Goal: Task Accomplishment & Management: Use online tool/utility

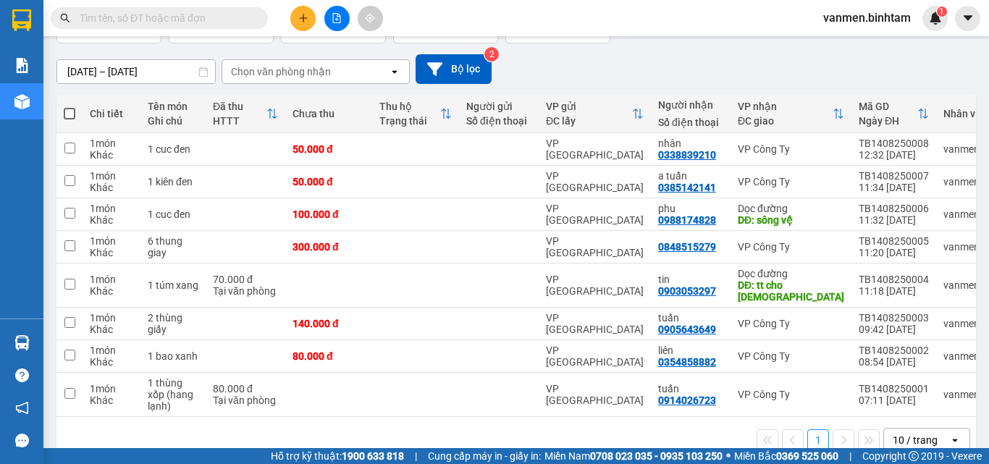
scroll to position [132, 0]
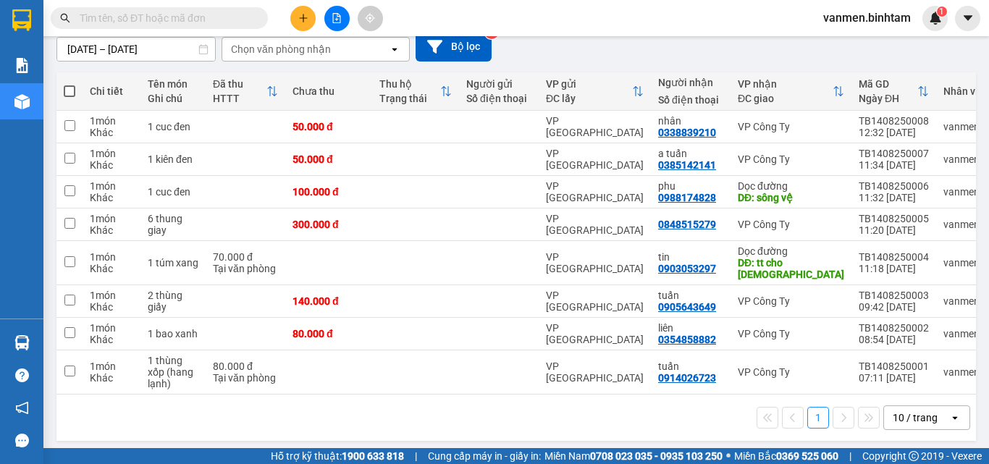
click at [892, 410] on div "10 / trang" at bounding box center [914, 417] width 45 height 14
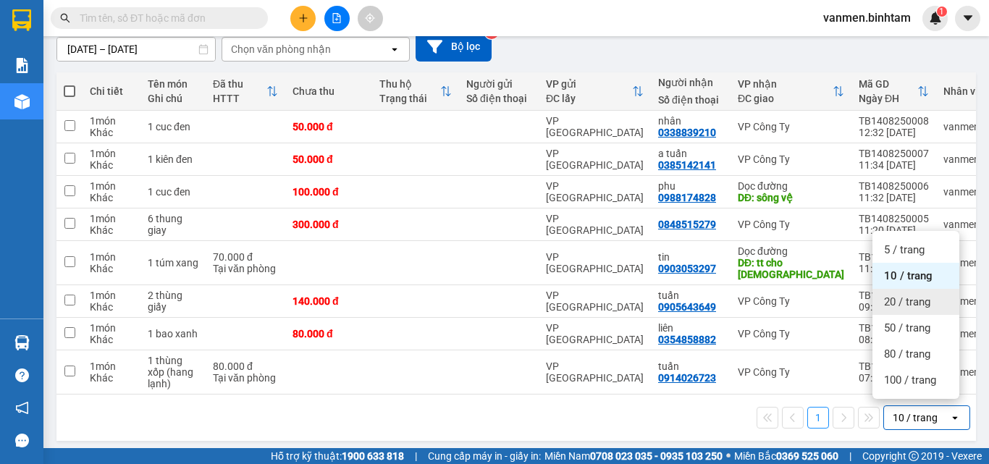
click at [904, 298] on span "20 / trang" at bounding box center [907, 302] width 46 height 14
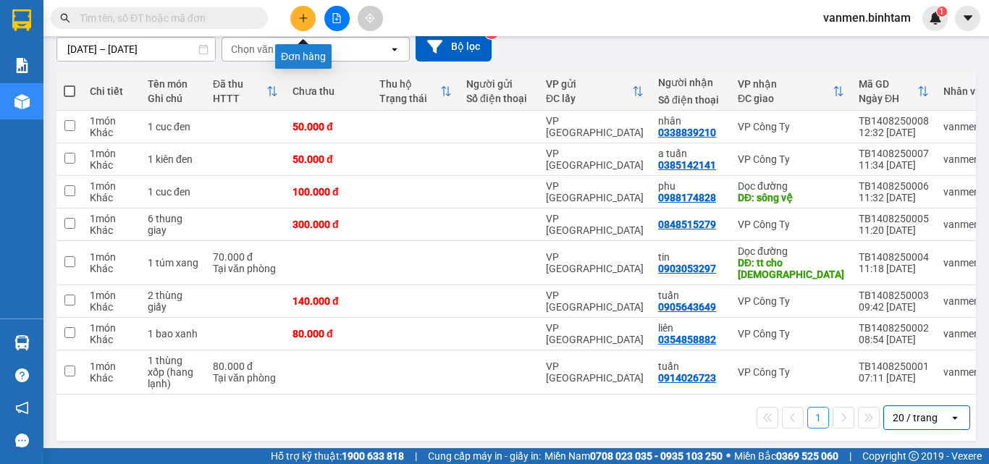
click at [299, 16] on icon "plus" at bounding box center [303, 18] width 10 height 10
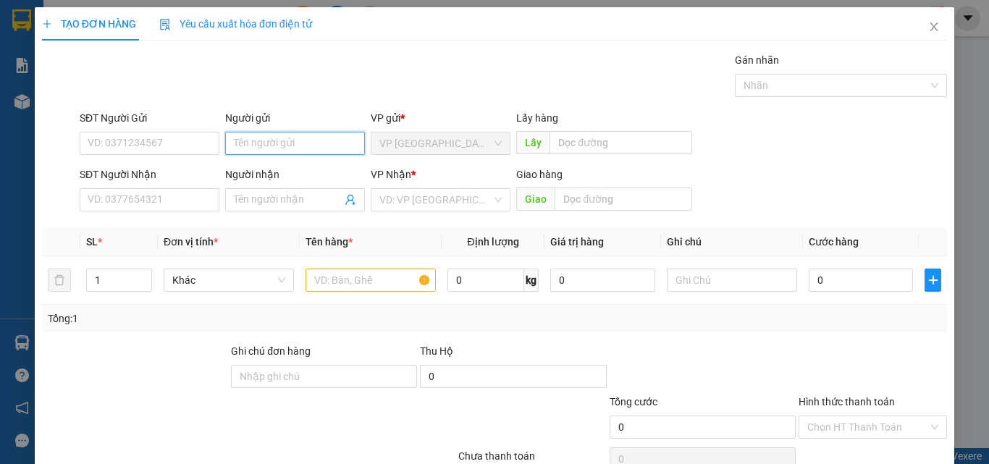
click at [258, 140] on input "Người gửi" at bounding box center [295, 143] width 140 height 23
type input "triwin"
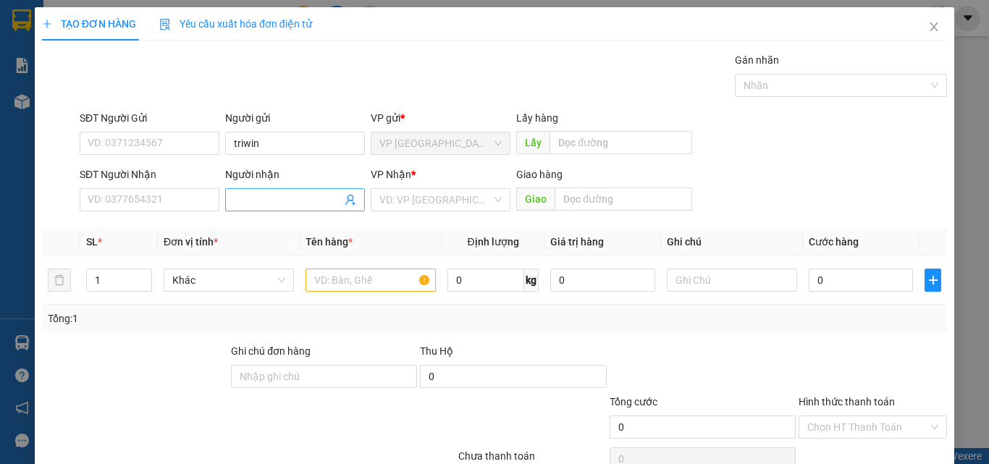
click at [256, 196] on input "Người nhận" at bounding box center [288, 200] width 108 height 16
type input "thanh thảo"
click at [421, 206] on input "search" at bounding box center [435, 200] width 112 height 22
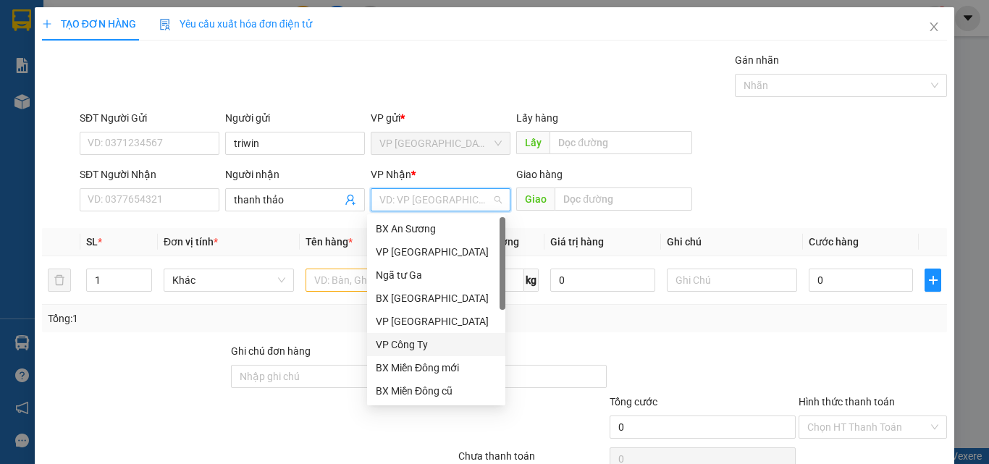
click at [397, 345] on div "VP Công Ty" at bounding box center [436, 345] width 121 height 16
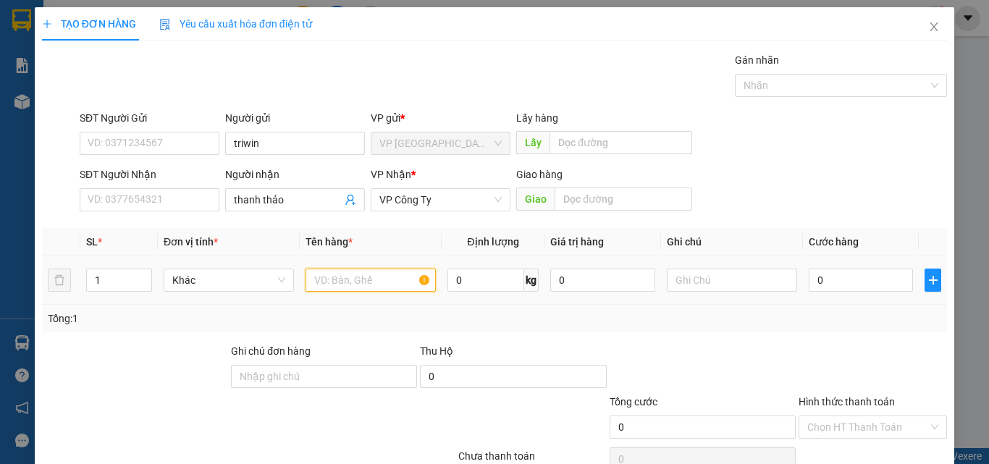
click at [345, 290] on input "text" at bounding box center [370, 280] width 130 height 23
type input "1 bao dép"
click at [829, 277] on input "0" at bounding box center [860, 280] width 104 height 23
type input "1"
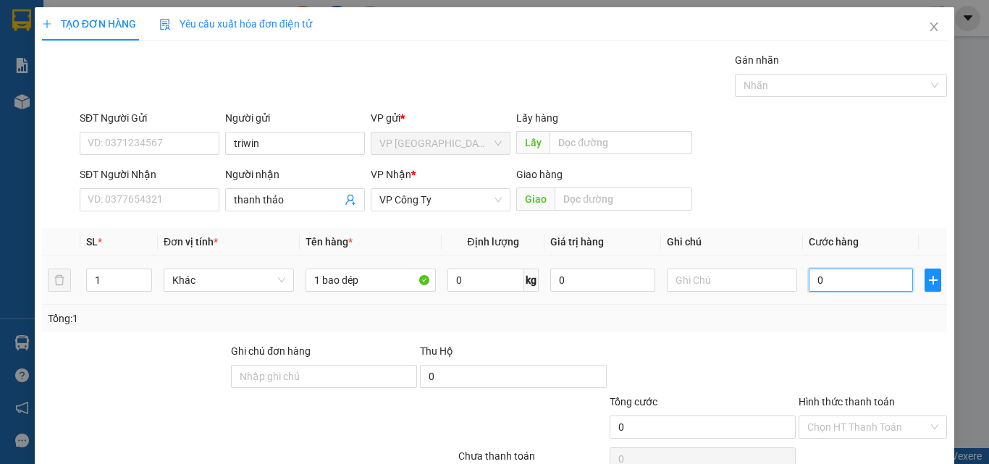
type input "1"
type input "10"
type input "100"
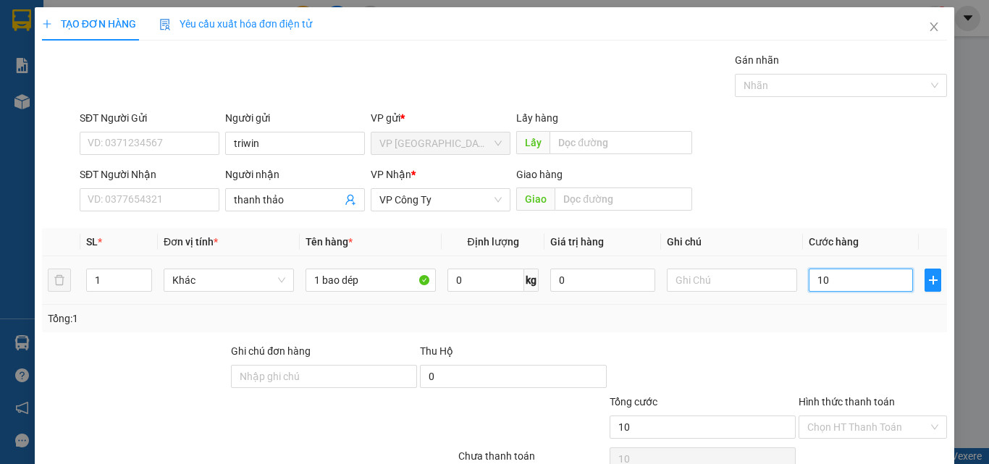
type input "100"
type input "1.000"
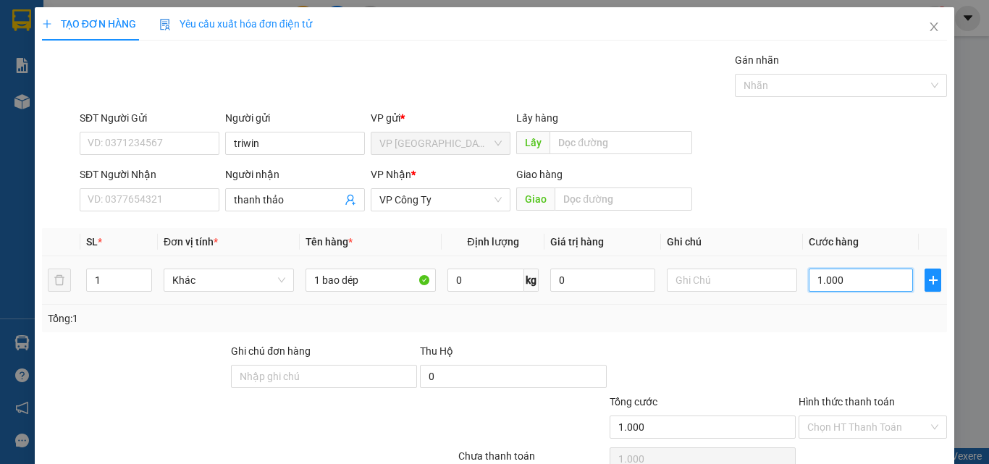
type input "10.000"
type input "100.000"
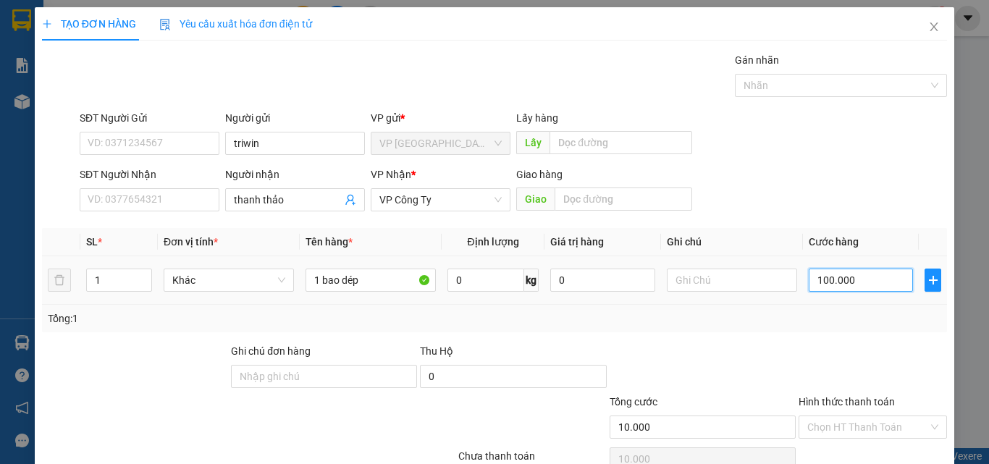
type input "100.000"
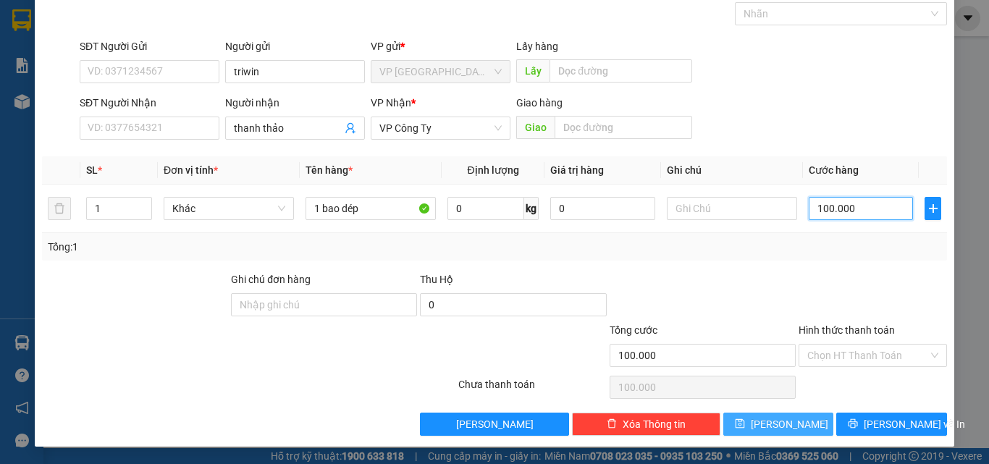
type input "100.000"
click at [768, 431] on button "[PERSON_NAME]" at bounding box center [778, 424] width 111 height 23
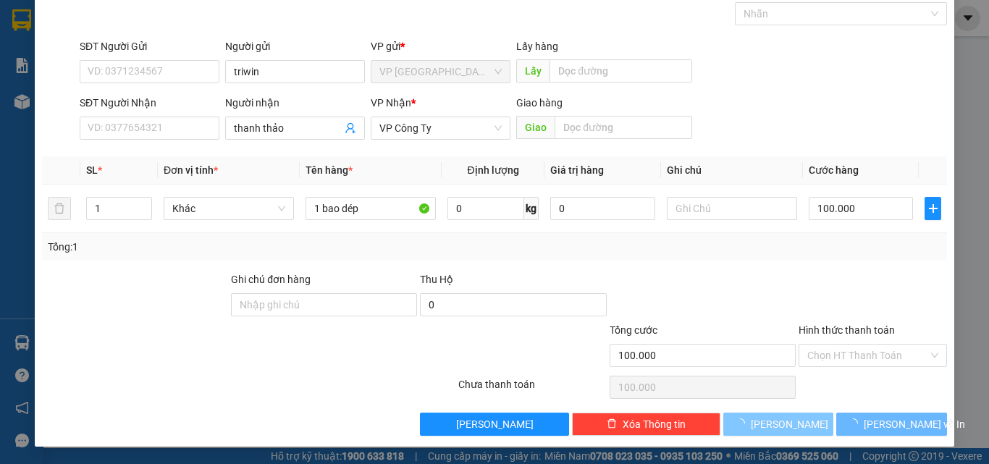
type input "0"
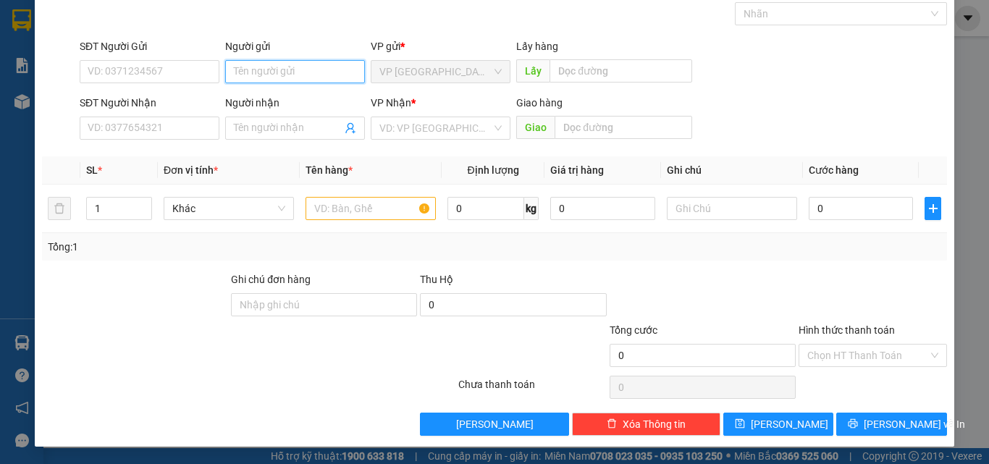
click at [254, 68] on input "Người gửi" at bounding box center [295, 71] width 140 height 23
type input "co ánh"
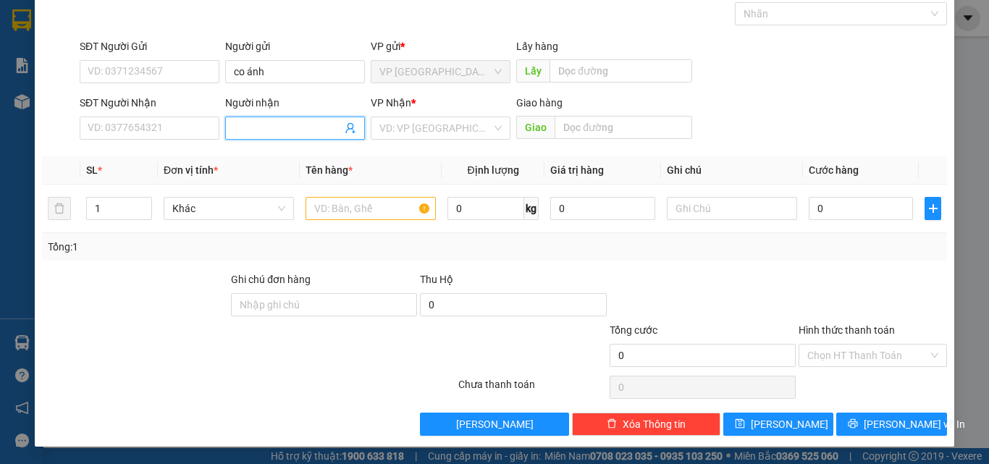
click at [261, 124] on input "Người nhận" at bounding box center [288, 128] width 108 height 16
type input "co lien cty"
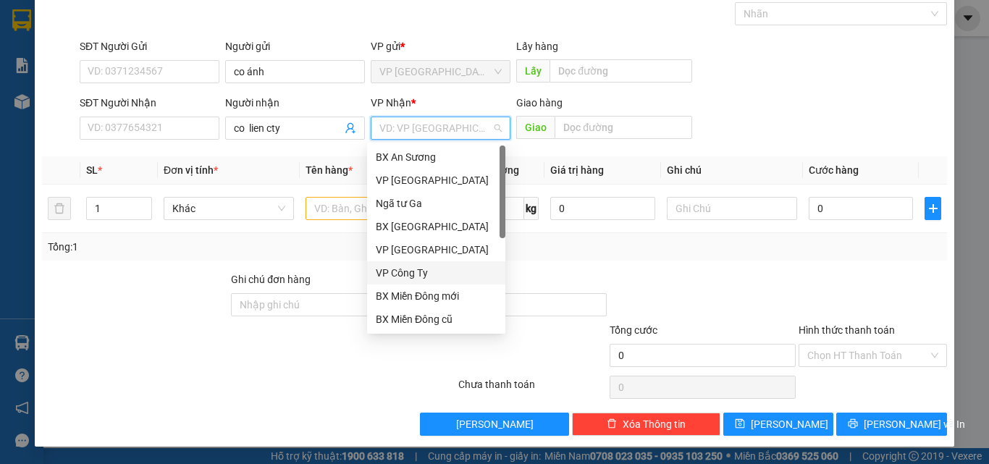
click at [395, 135] on input "search" at bounding box center [435, 128] width 112 height 22
click at [396, 276] on div "VP Công Ty" at bounding box center [436, 273] width 121 height 16
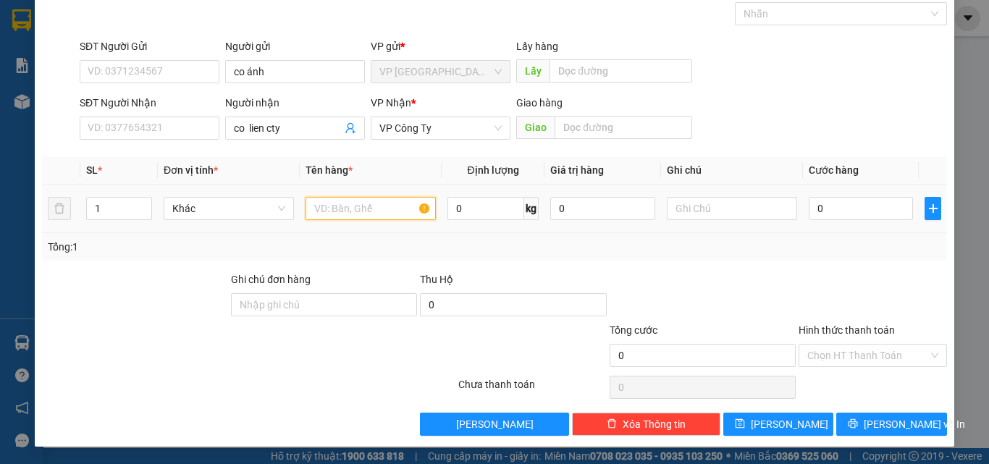
click at [332, 216] on input "text" at bounding box center [370, 208] width 130 height 23
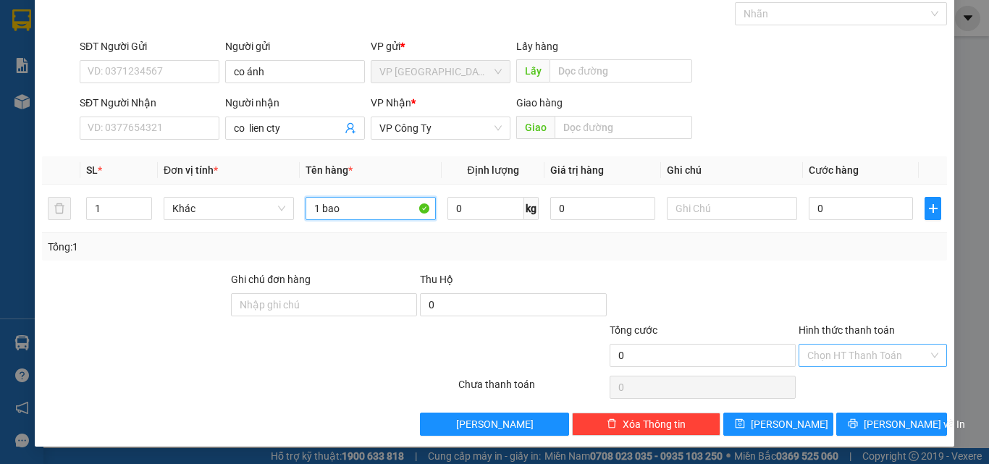
click at [798, 350] on div "Chọn HT Thanh Toán" at bounding box center [872, 355] width 148 height 23
type input "1 bao"
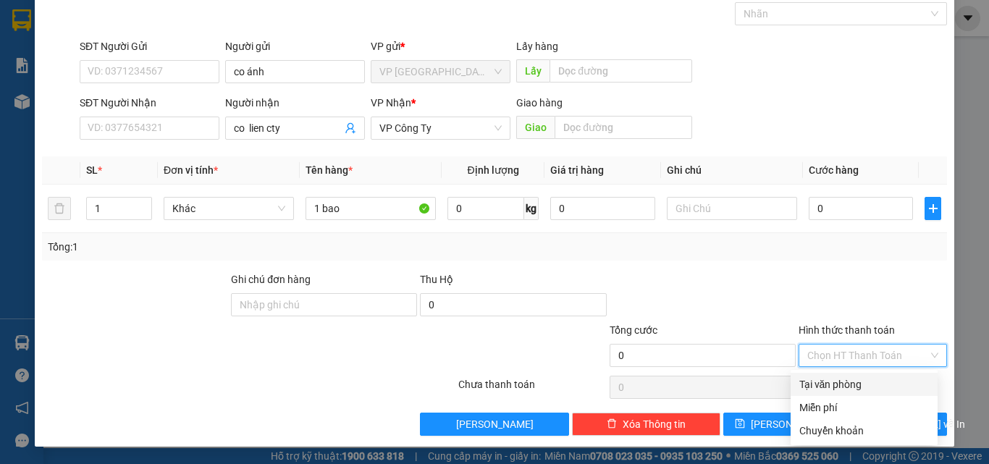
click at [810, 391] on div "Tại văn phòng" at bounding box center [864, 384] width 130 height 16
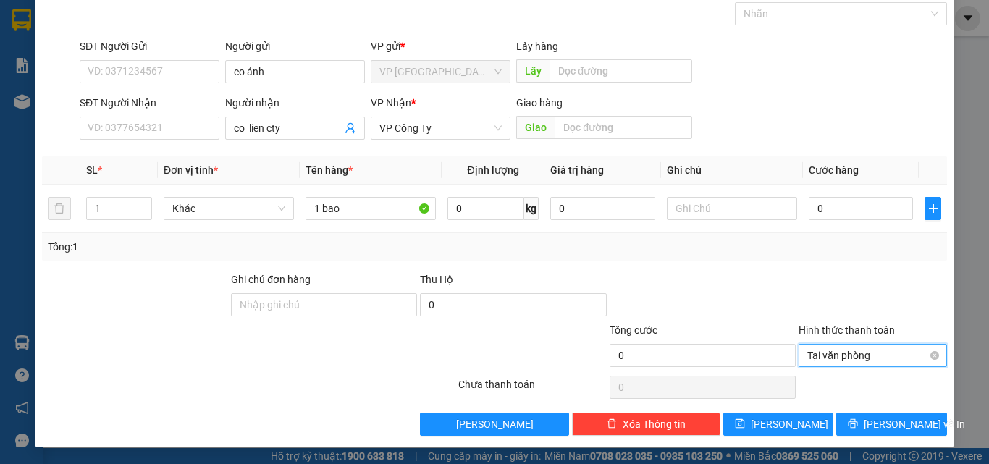
click at [821, 360] on span "Tại văn phòng" at bounding box center [872, 356] width 131 height 22
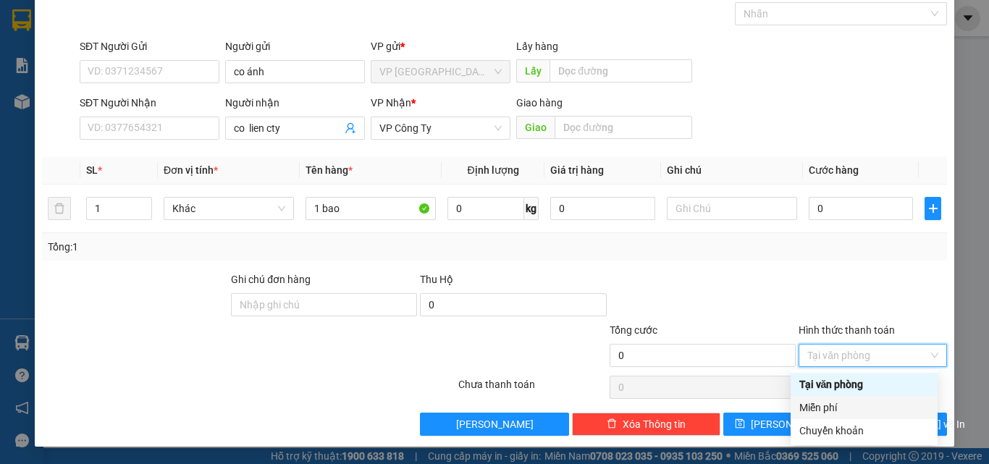
click at [811, 407] on div "Miễn phí" at bounding box center [864, 408] width 130 height 16
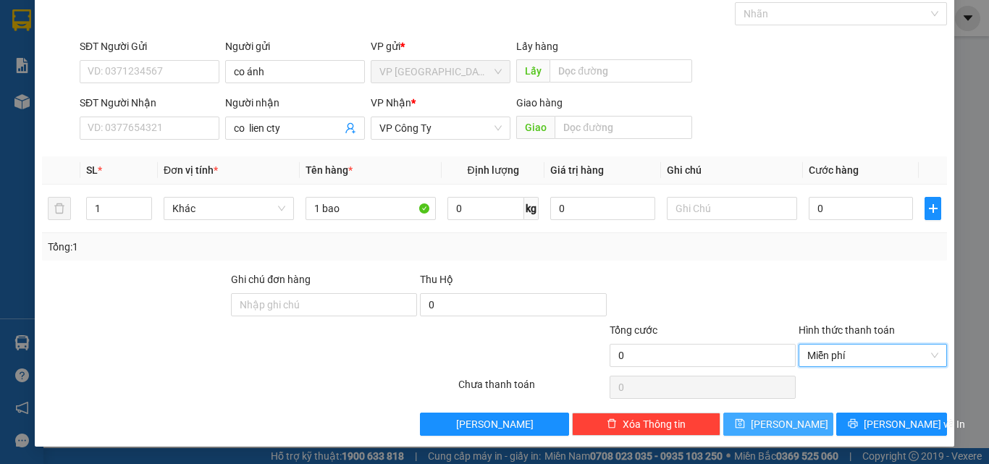
click at [795, 426] on button "[PERSON_NAME]" at bounding box center [778, 424] width 111 height 23
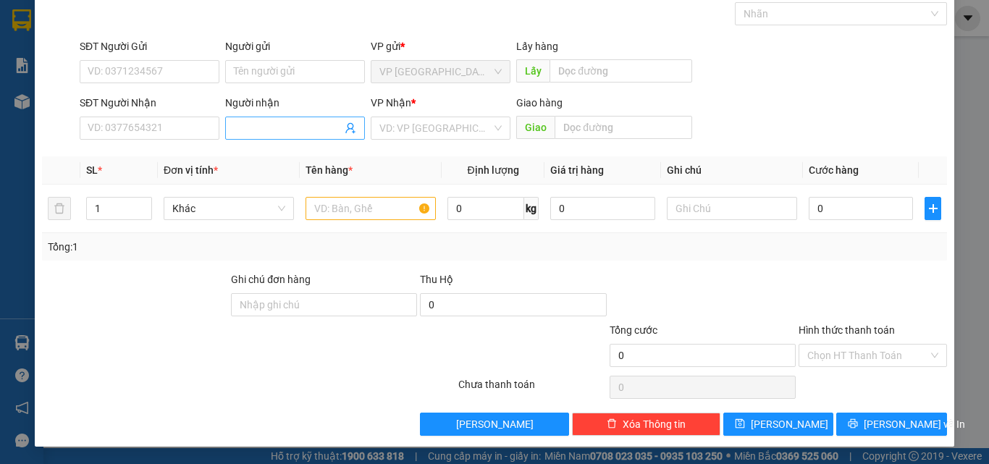
click at [297, 132] on input "Người nhận" at bounding box center [288, 128] width 108 height 16
type input "ngoc ân"
click at [432, 130] on input "search" at bounding box center [435, 128] width 112 height 22
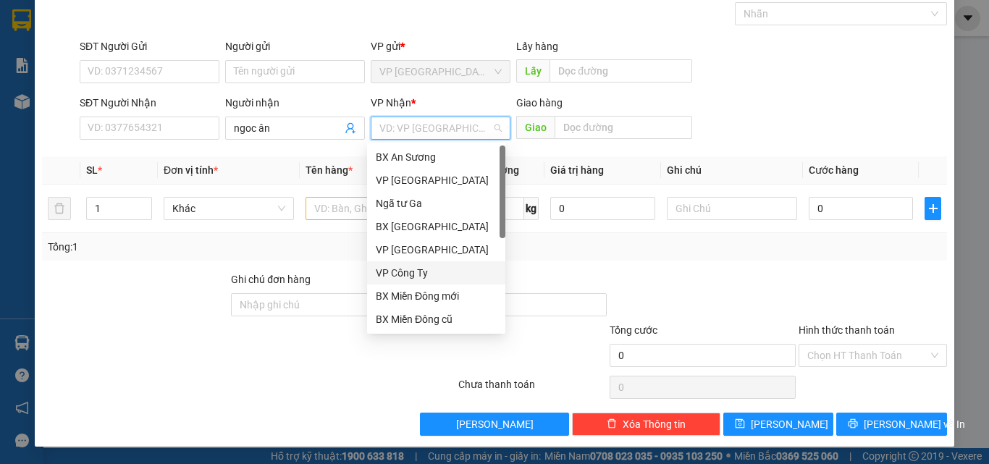
click at [402, 278] on div "VP Công Ty" at bounding box center [436, 273] width 121 height 16
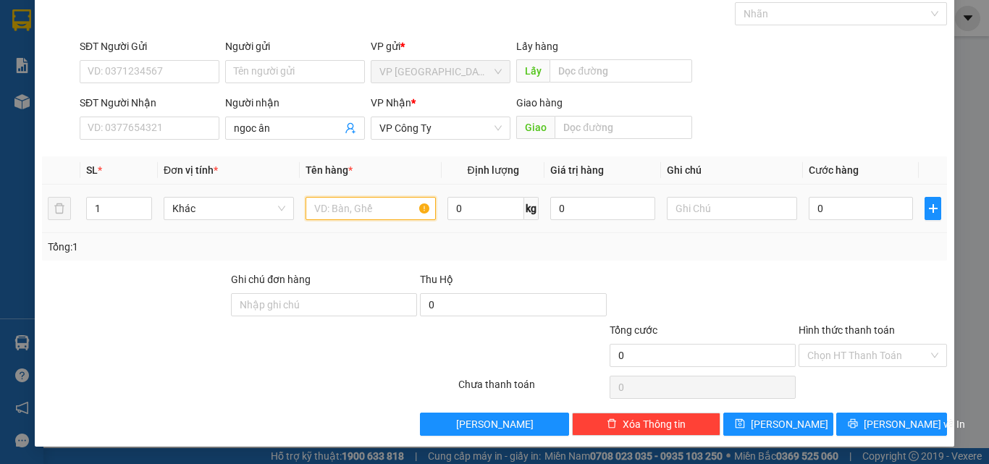
click at [324, 212] on input "text" at bounding box center [370, 208] width 130 height 23
type input "1 bao trang"
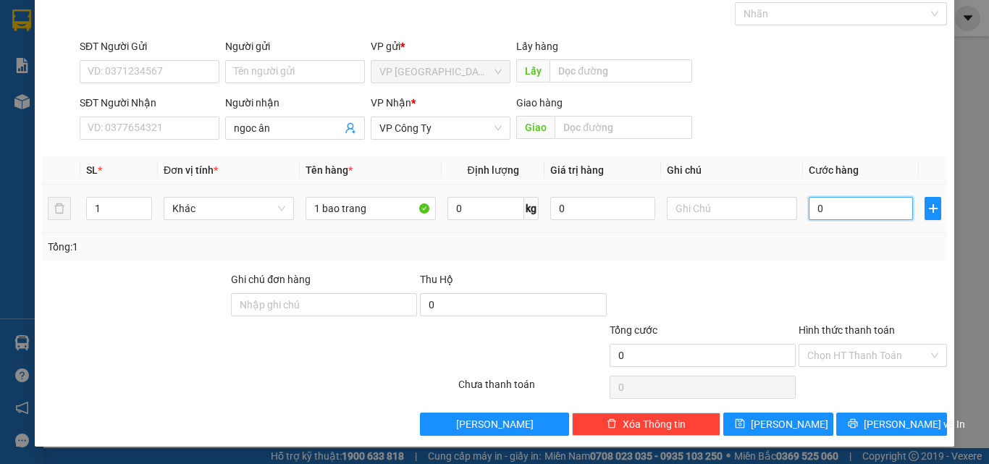
click at [858, 213] on input "0" at bounding box center [860, 208] width 104 height 23
type input "1"
type input "0"
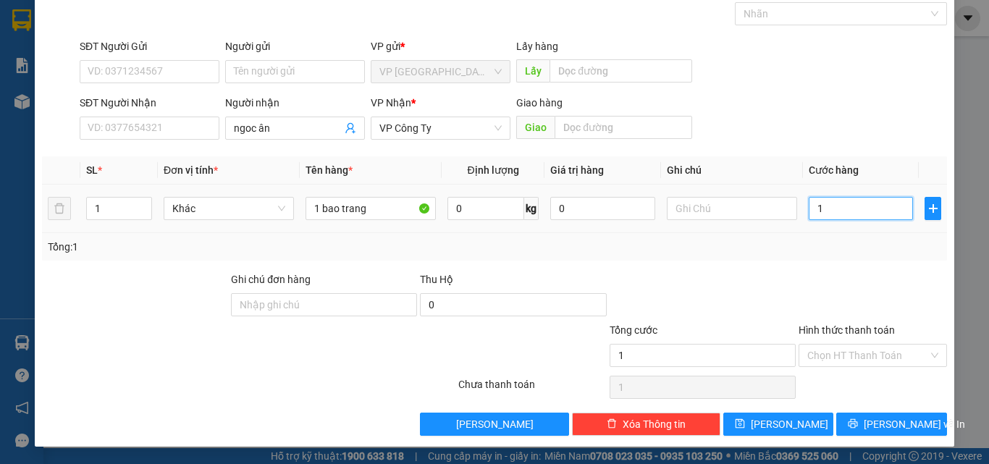
type input "0"
type input "07"
type input "7"
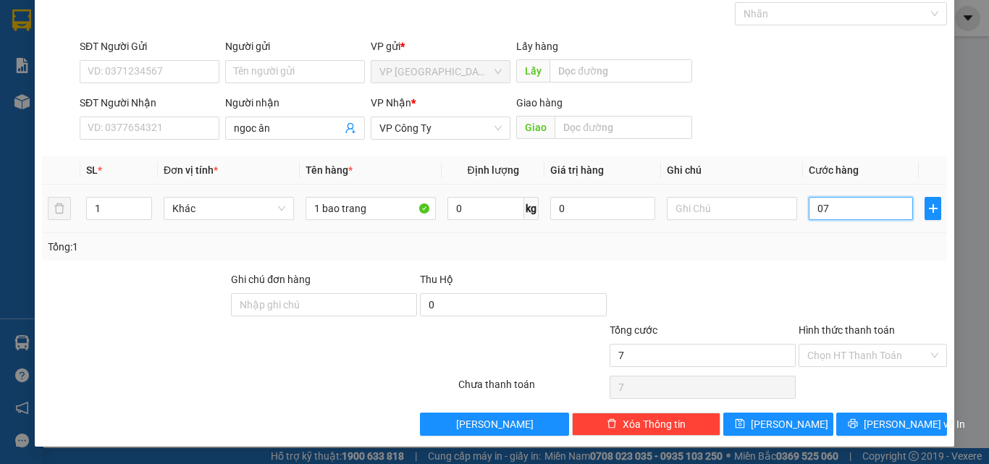
type input "070"
type input "70"
type input "0.700"
type input "700"
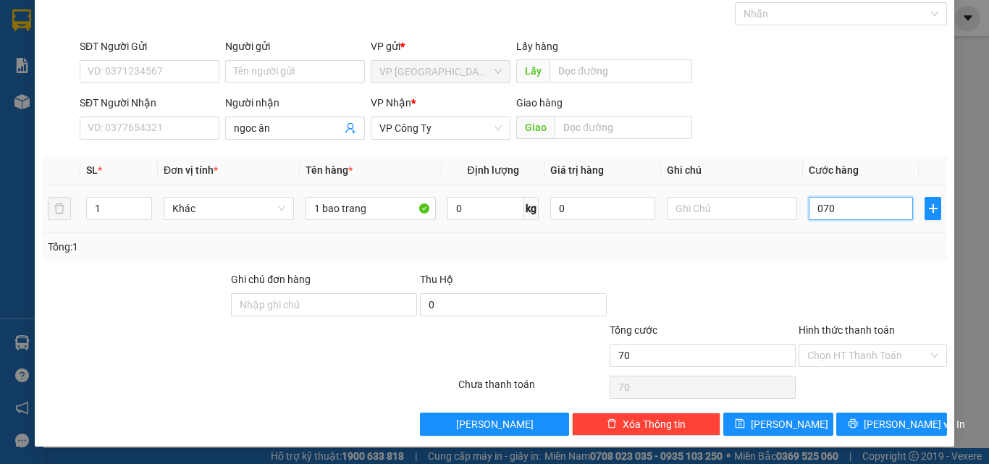
type input "700"
type input "07.000"
type input "7.000"
type input "070.000"
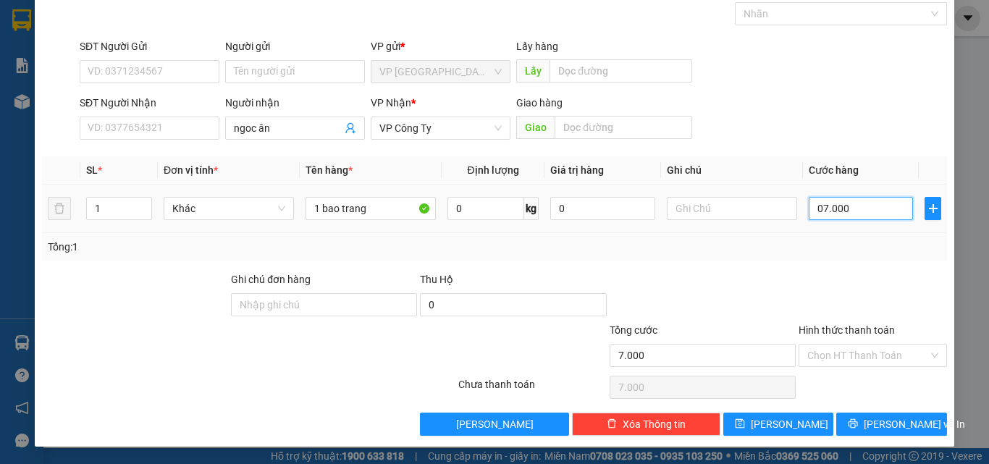
type input "70.000"
type input "07.000"
type input "7.000"
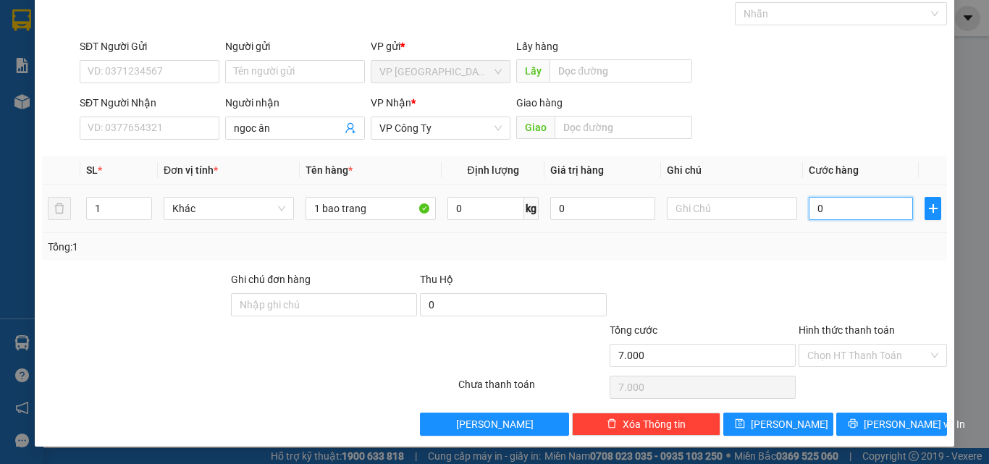
type input "0"
click at [803, 206] on td "0" at bounding box center [861, 209] width 116 height 48
click at [808, 203] on input "0" at bounding box center [860, 208] width 104 height 23
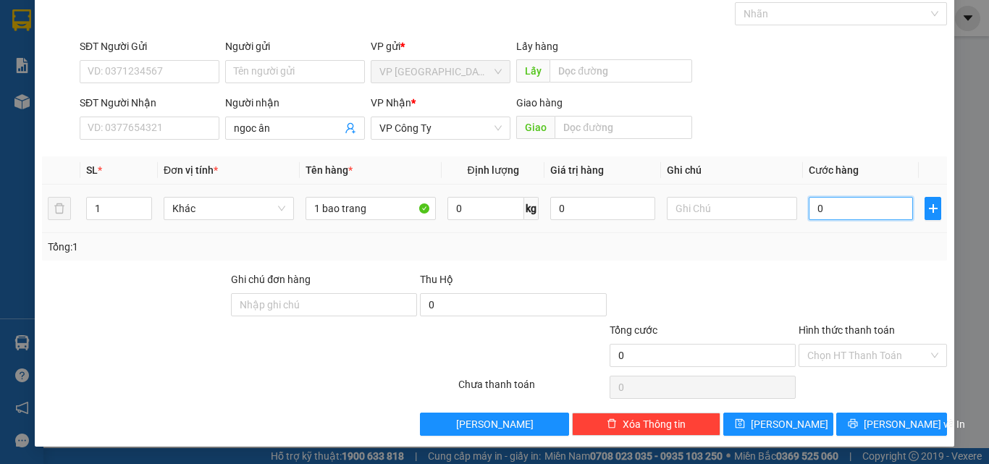
type input "1"
type input "0"
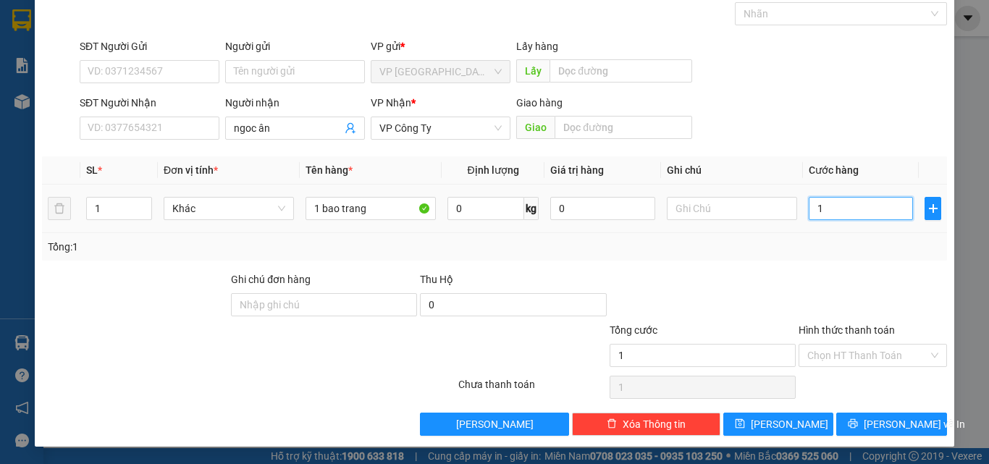
type input "0"
type input "07"
type input "7"
type input "070"
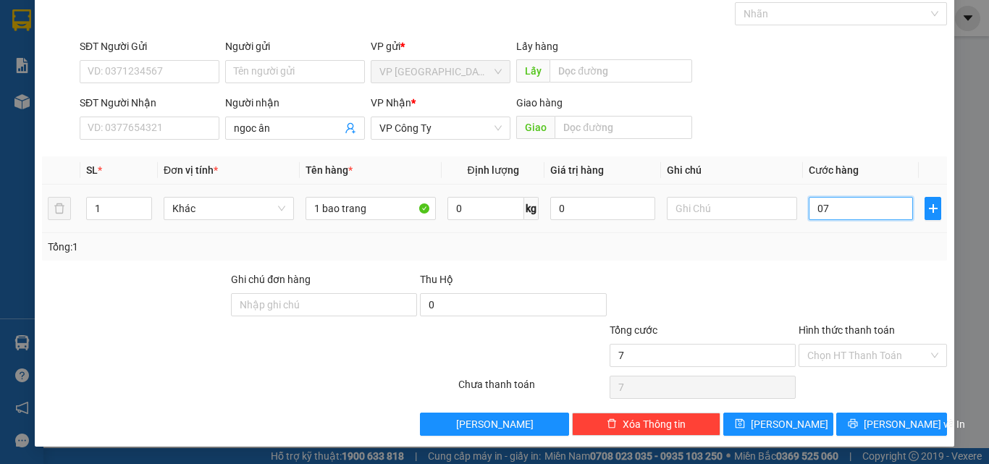
type input "70"
type input "07"
type input "7"
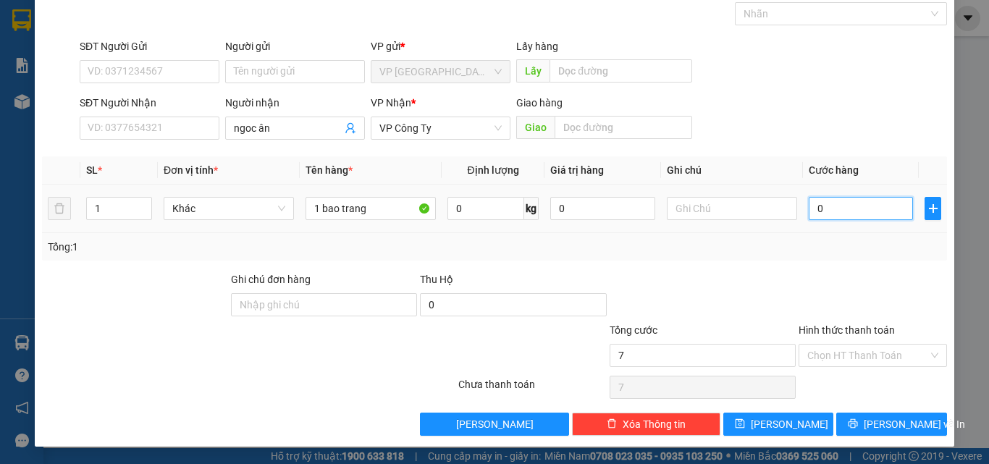
type input "0"
click at [808, 203] on input "0" at bounding box center [860, 208] width 104 height 23
type input "70"
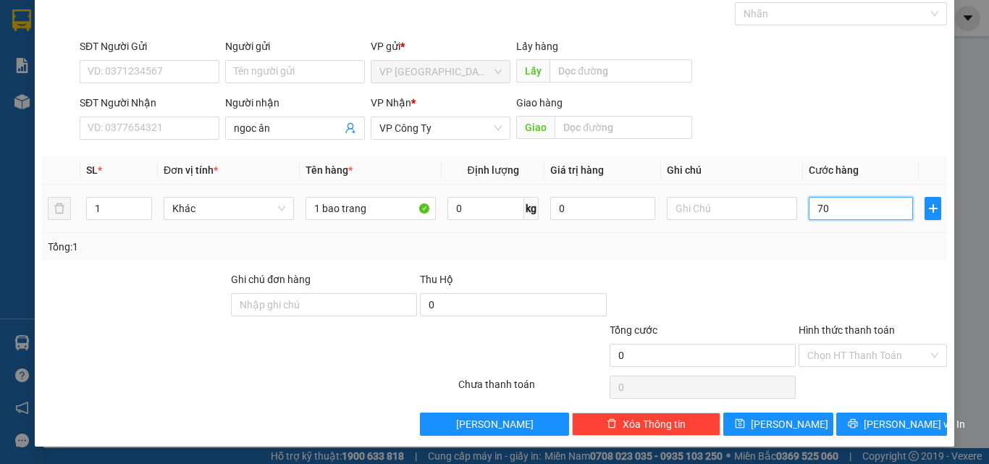
type input "70"
type input "700"
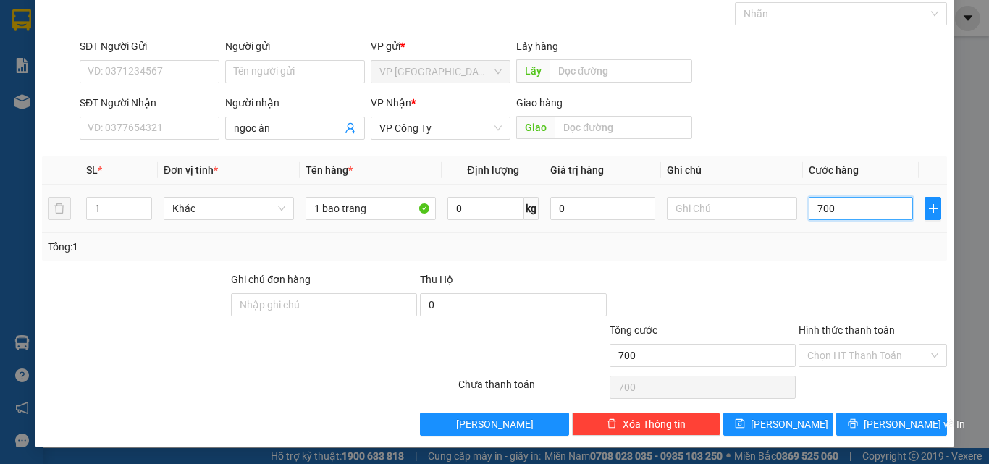
type input "7.000"
type input "70.000"
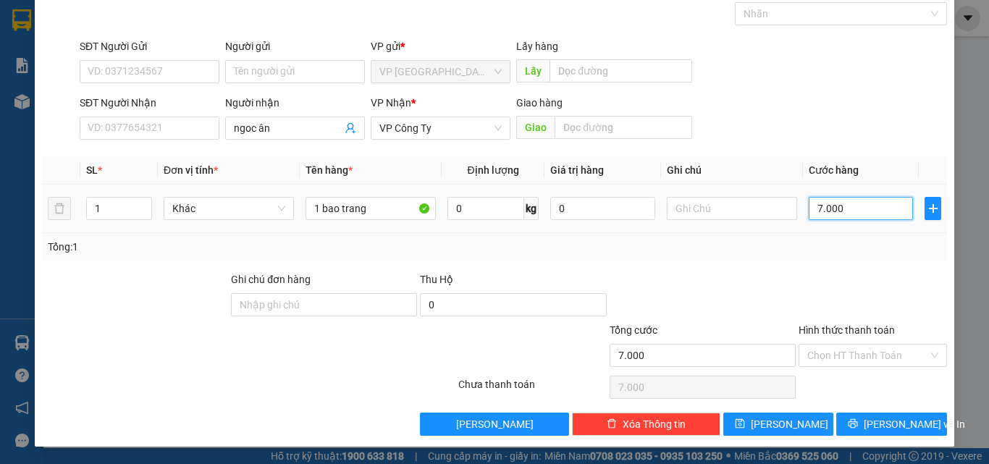
type input "70.000"
click at [745, 423] on icon "save" at bounding box center [740, 423] width 10 height 10
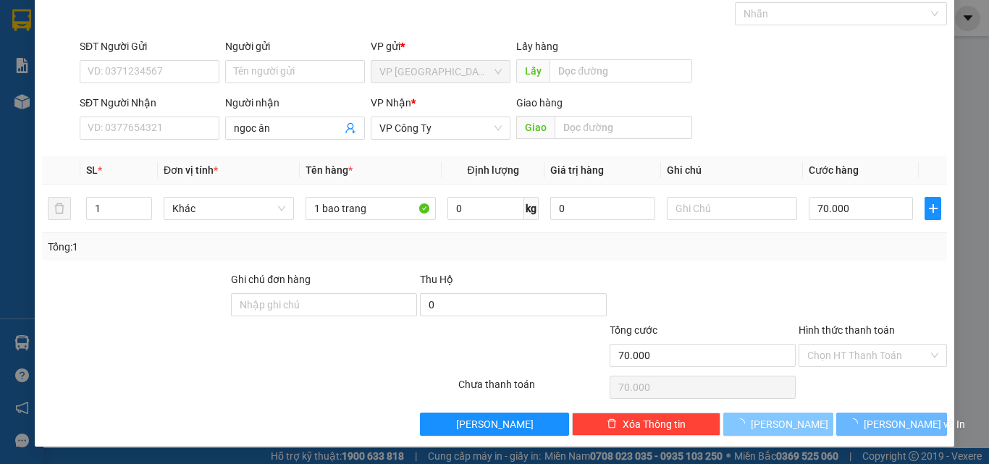
type input "0"
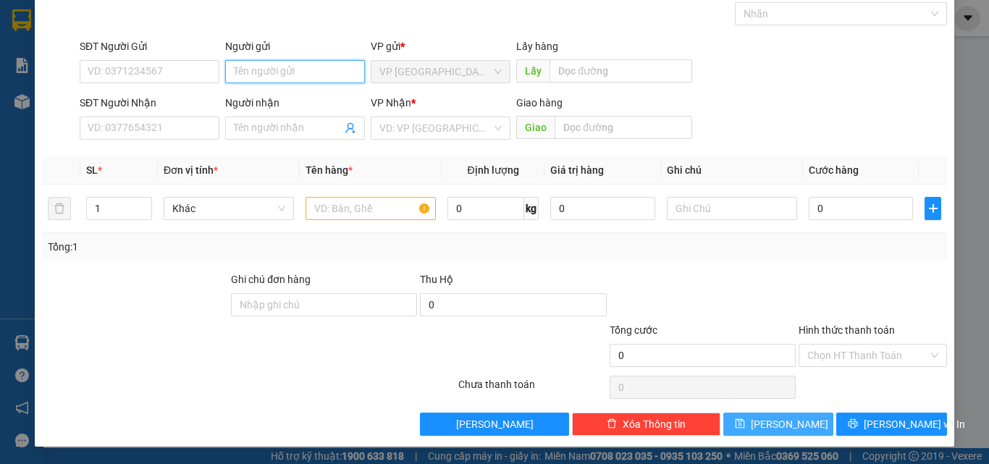
click at [255, 67] on input "Người gửi" at bounding box center [295, 71] width 140 height 23
type input "trung đuc"
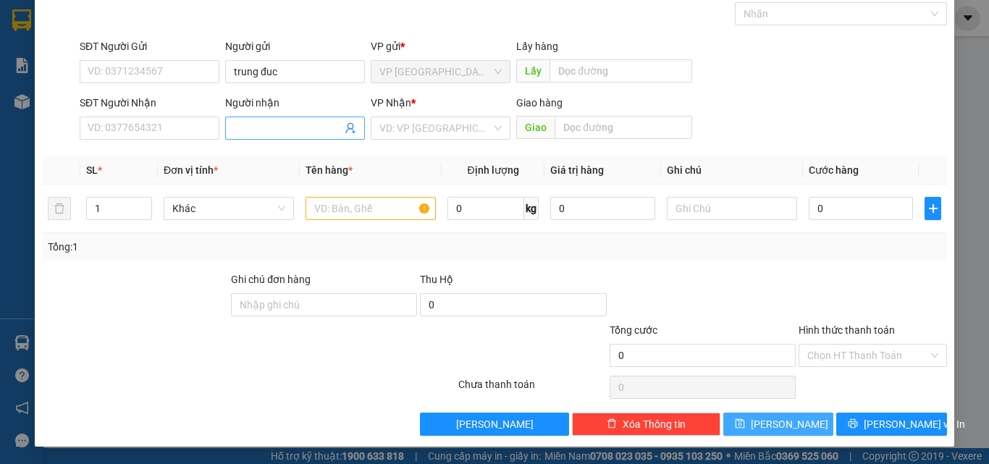
click at [243, 130] on input "Người nhận" at bounding box center [288, 128] width 108 height 16
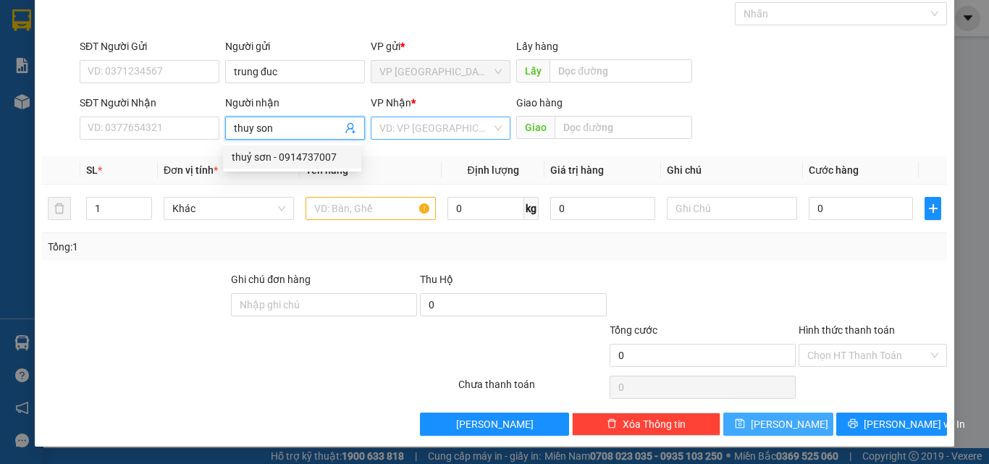
type input "thuy son"
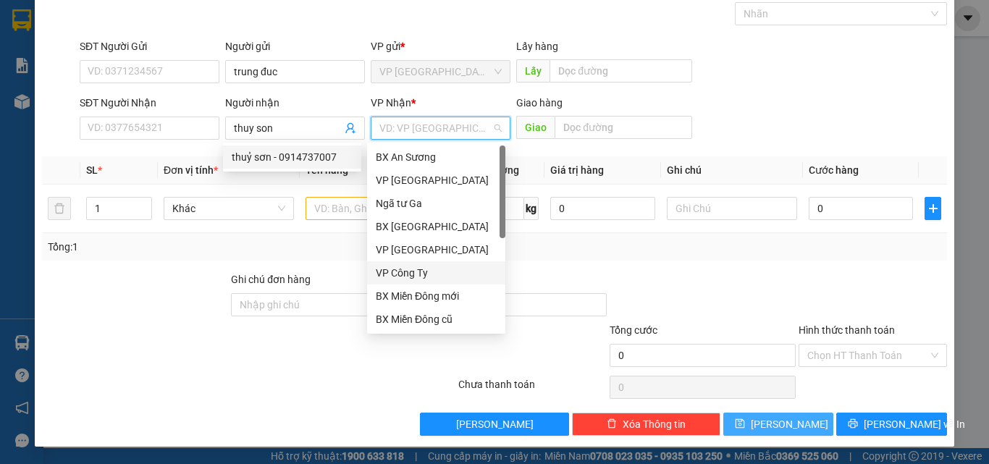
click at [416, 131] on input "search" at bounding box center [435, 128] width 112 height 22
click at [401, 270] on div "VP Công Ty" at bounding box center [436, 273] width 121 height 16
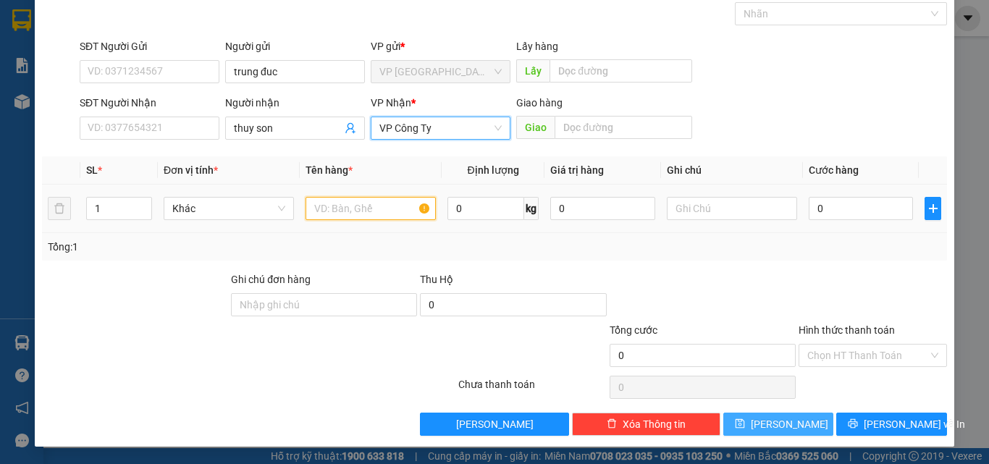
click at [330, 208] on input "text" at bounding box center [370, 208] width 130 height 23
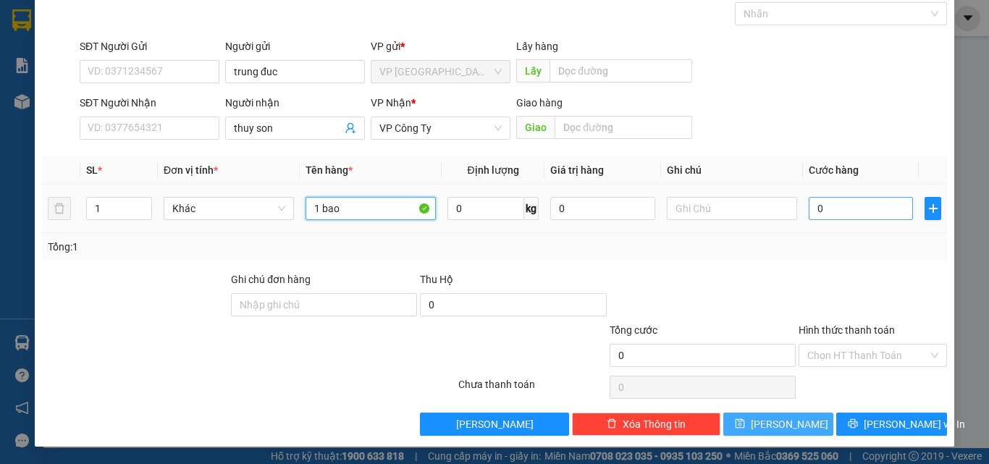
type input "1 bao"
click at [829, 208] on input "0" at bounding box center [860, 208] width 104 height 23
type input "1"
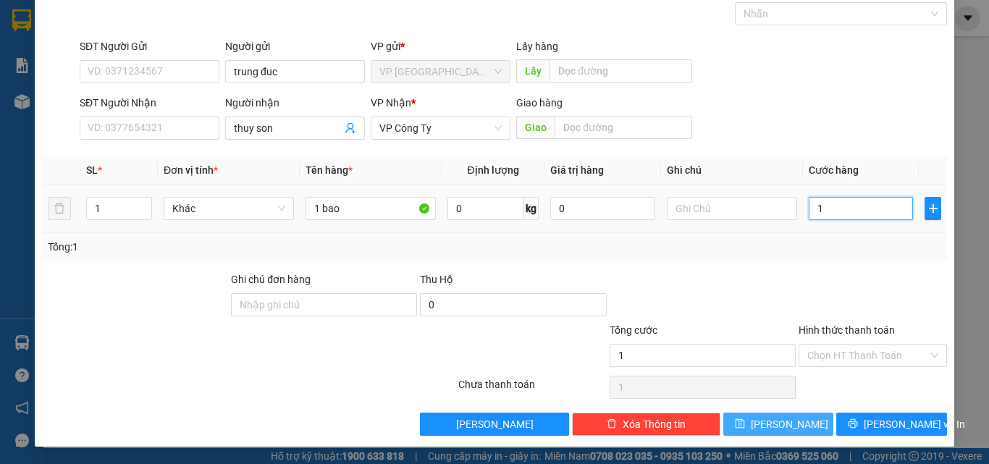
type input "12"
type input "120"
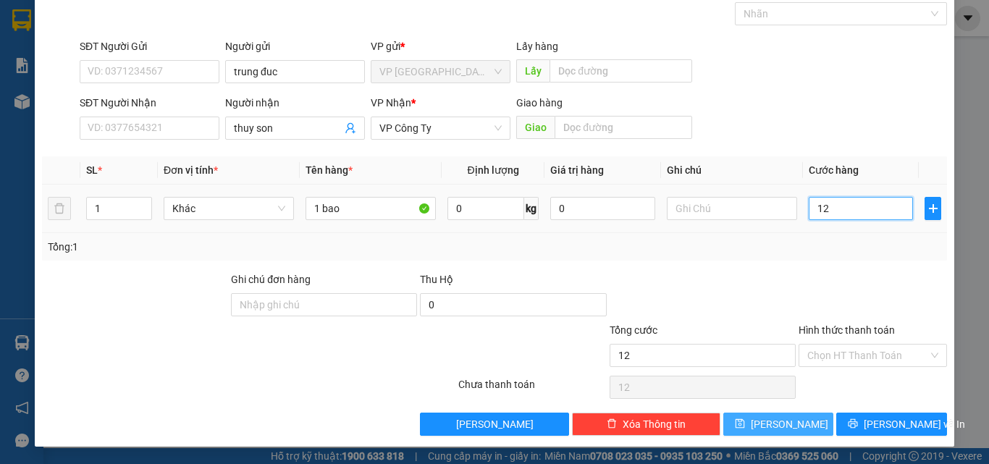
type input "120"
type input "1.200"
type input "12.000"
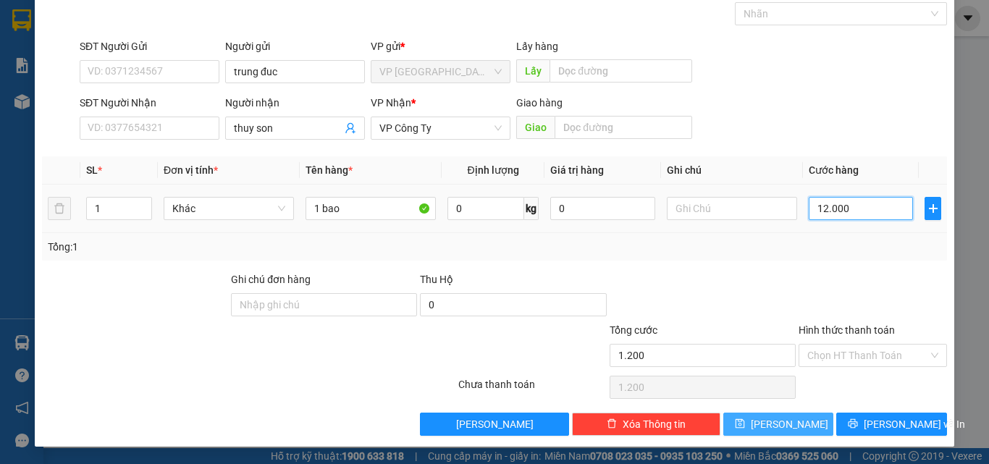
type input "12.000"
type input "120.000"
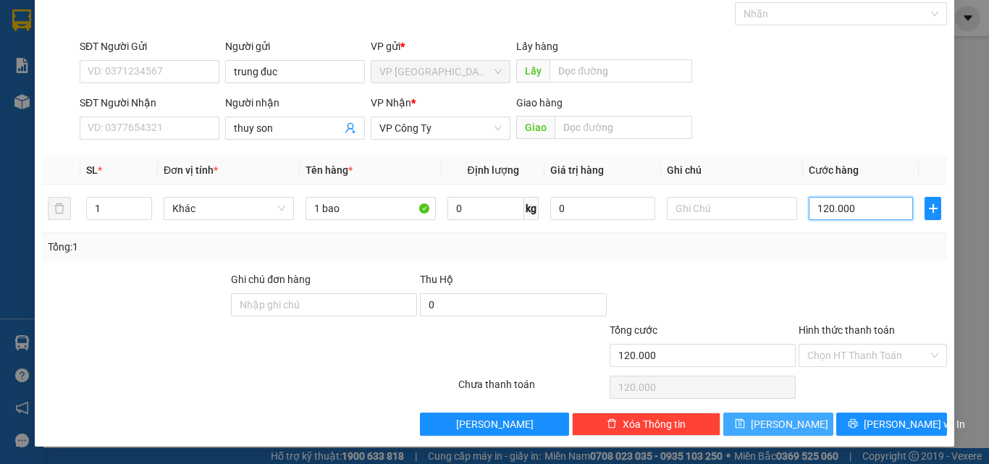
type input "120.000"
click at [767, 423] on button "[PERSON_NAME]" at bounding box center [778, 424] width 111 height 23
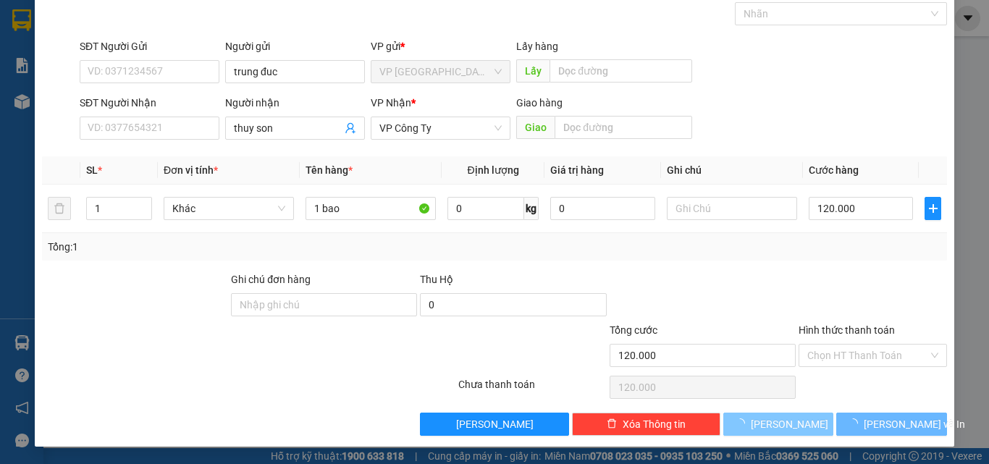
type input "0"
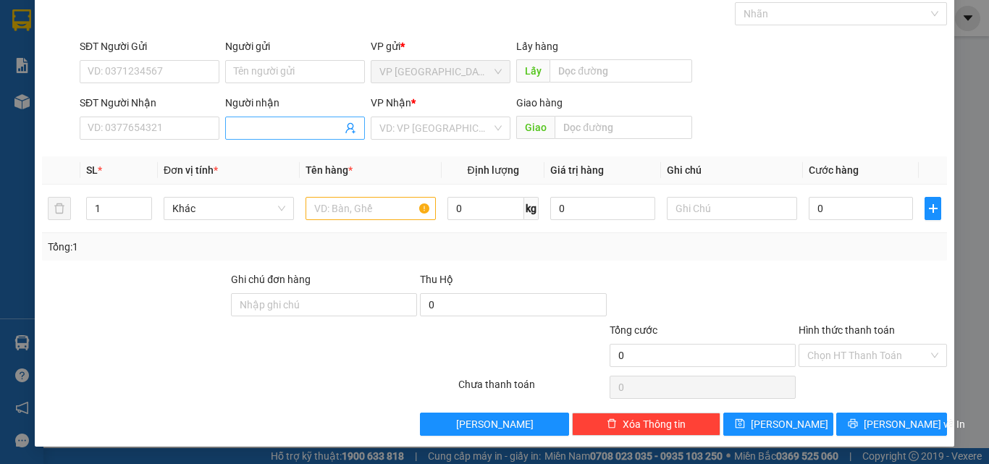
click at [240, 126] on input "Người nhận" at bounding box center [288, 128] width 108 height 16
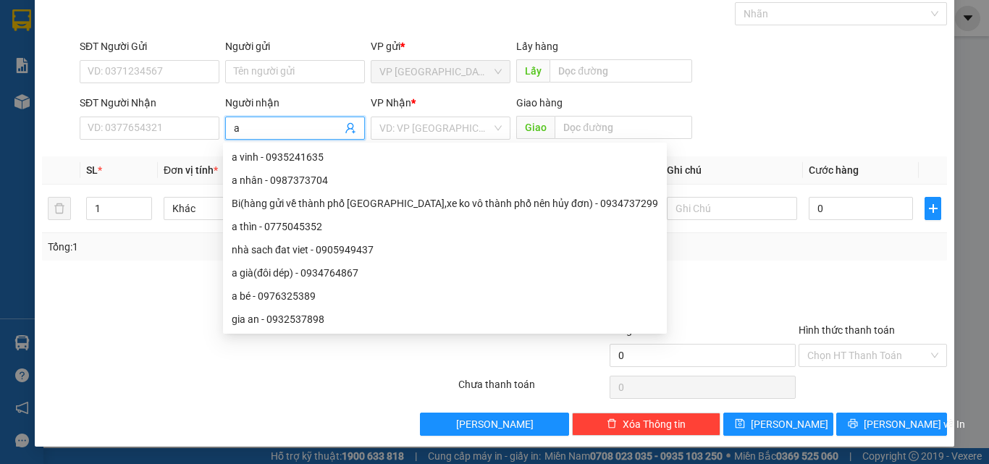
type input "a"
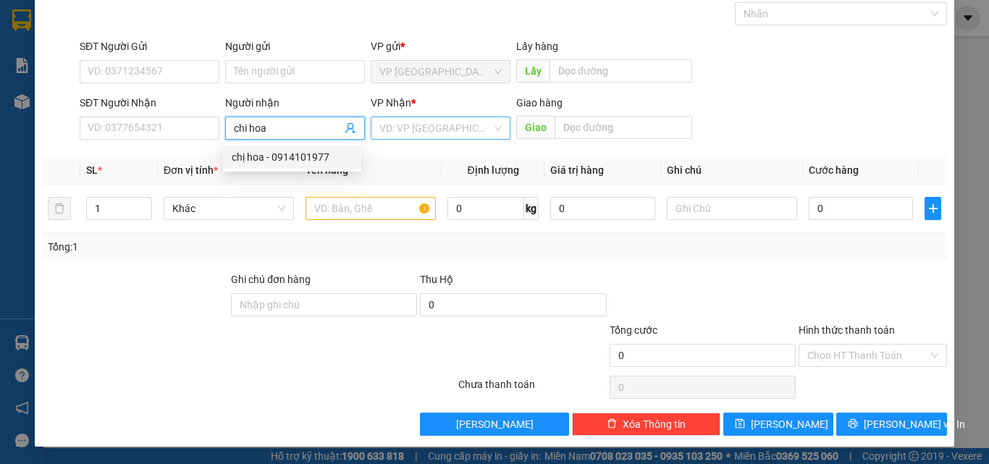
type input "chi hoa"
click at [426, 127] on input "search" at bounding box center [435, 128] width 112 height 22
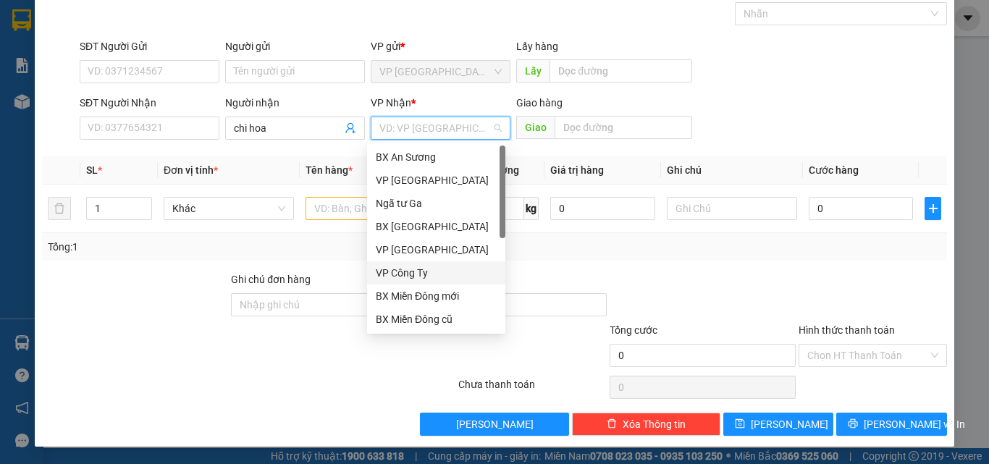
click at [388, 279] on div "VP Công Ty" at bounding box center [436, 273] width 121 height 16
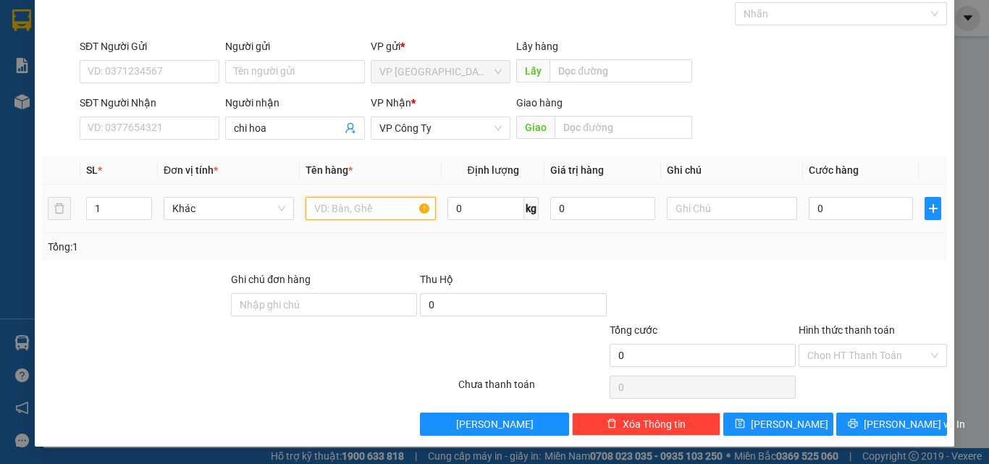
click at [343, 209] on input "text" at bounding box center [370, 208] width 130 height 23
type input "1 bao"
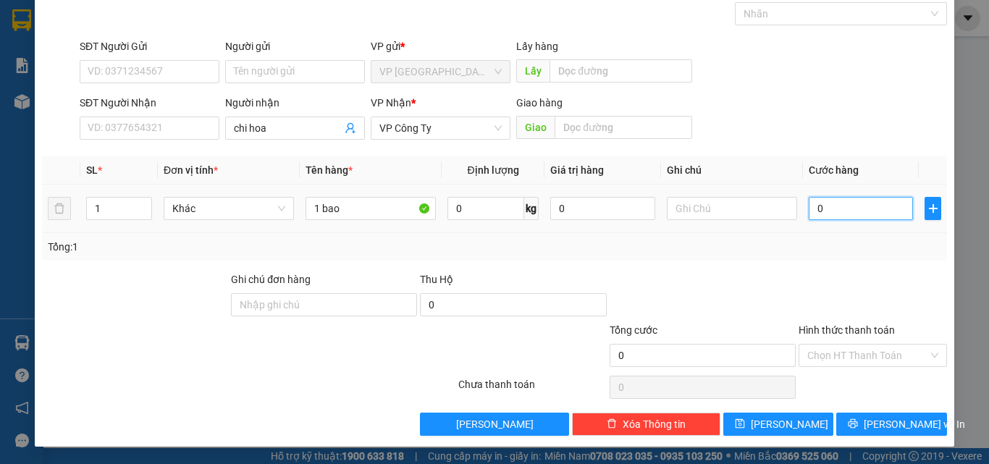
click at [821, 206] on input "0" at bounding box center [860, 208] width 104 height 23
type input "1"
type input "10"
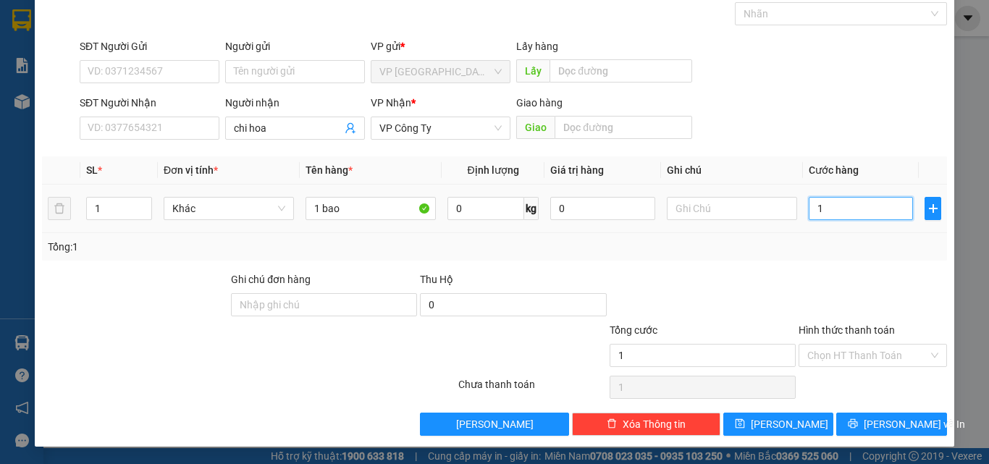
type input "10"
type input "100"
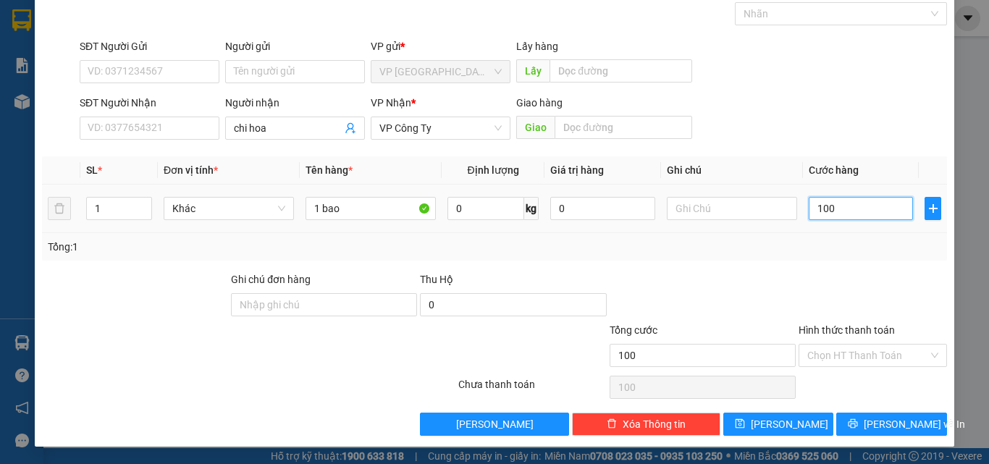
type input "1.000"
type input "10.000"
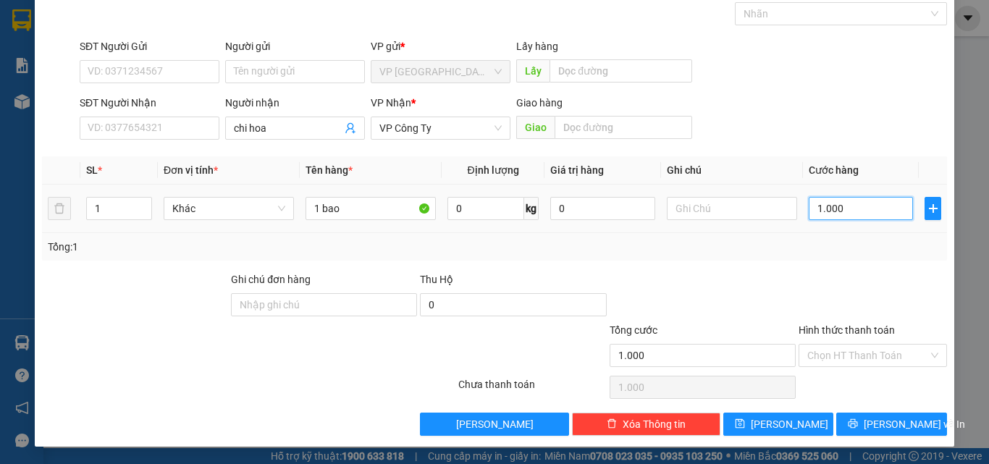
type input "10.000"
type input "100.000"
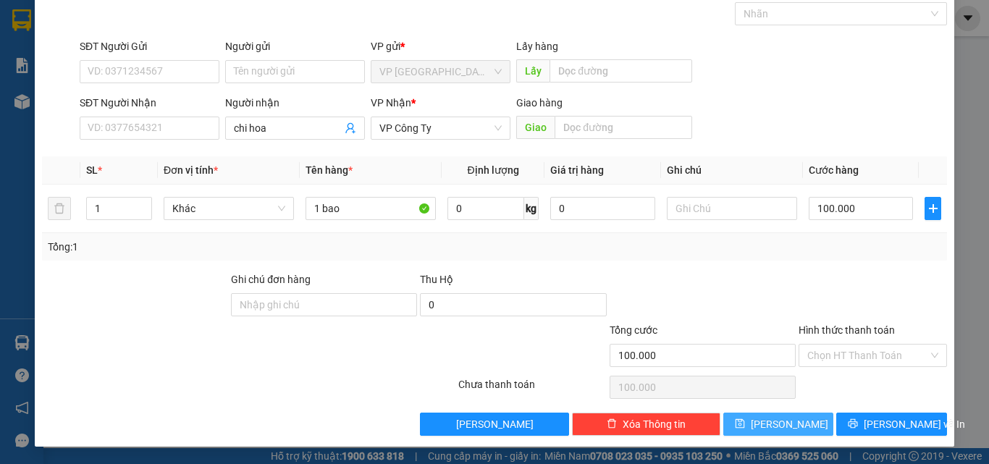
click at [745, 427] on icon "save" at bounding box center [740, 423] width 10 height 10
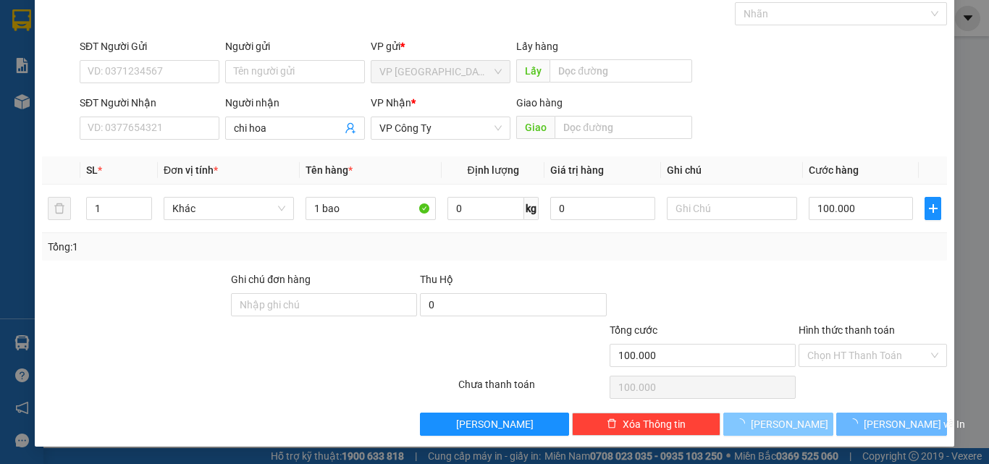
type input "0"
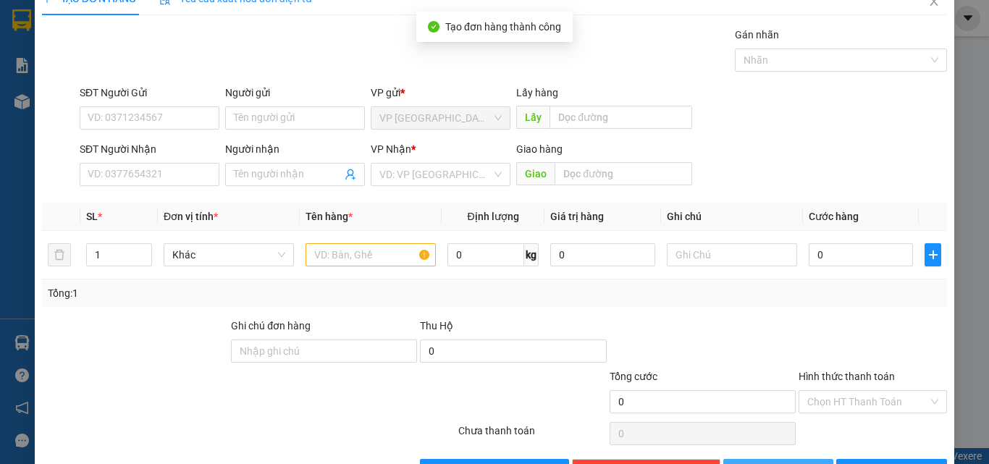
scroll to position [0, 0]
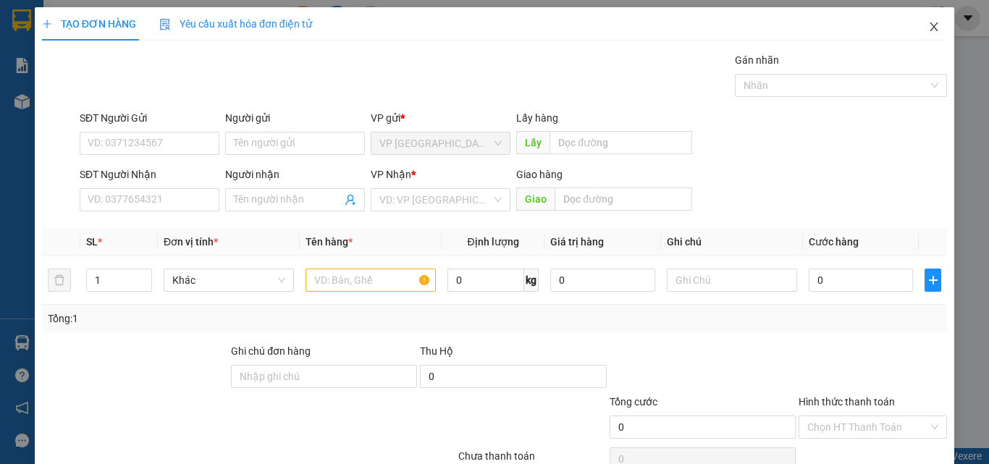
click at [930, 25] on icon "close" at bounding box center [934, 26] width 8 height 9
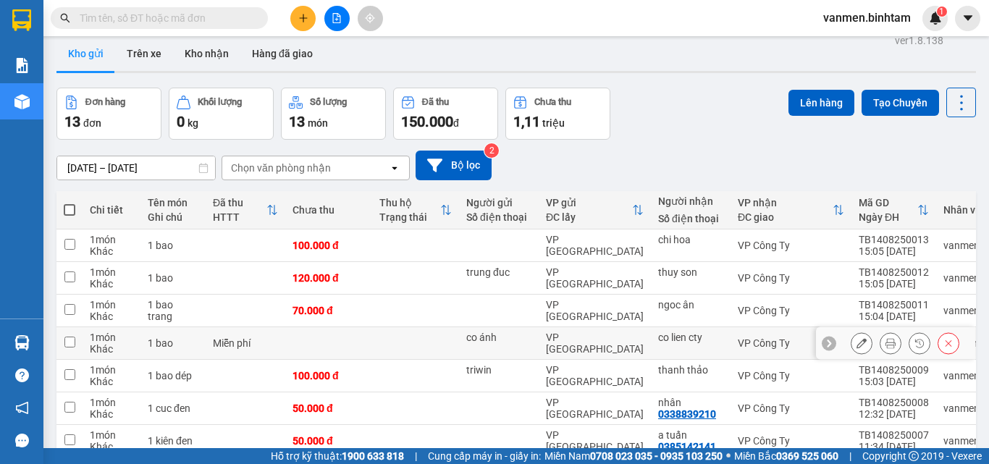
scroll to position [5, 0]
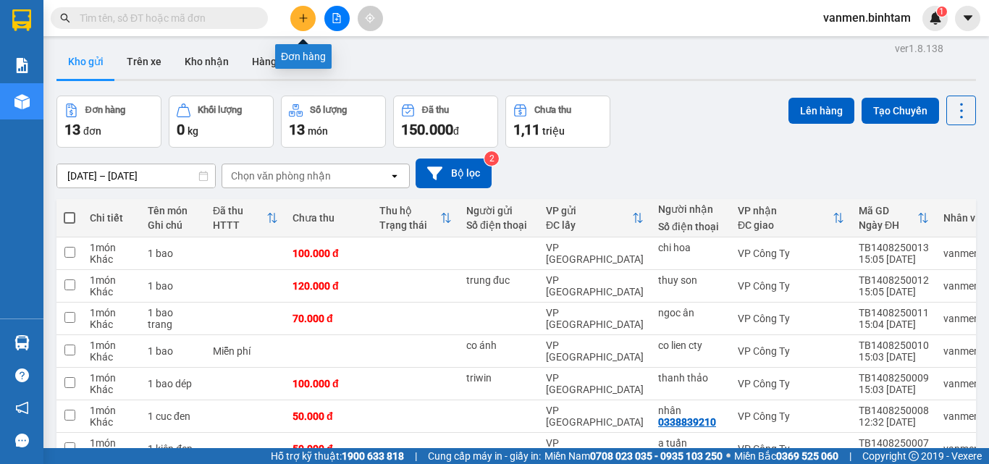
click at [305, 12] on button at bounding box center [302, 18] width 25 height 25
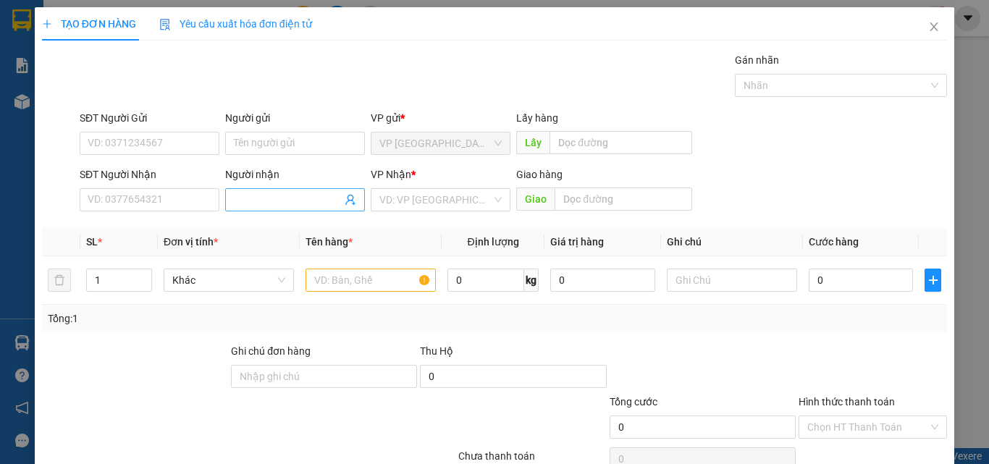
click at [253, 196] on input "Người nhận" at bounding box center [288, 200] width 108 height 16
click at [248, 198] on input "min hien chị" at bounding box center [288, 200] width 108 height 16
type input "minh hien chị"
click at [436, 206] on input "search" at bounding box center [435, 200] width 112 height 22
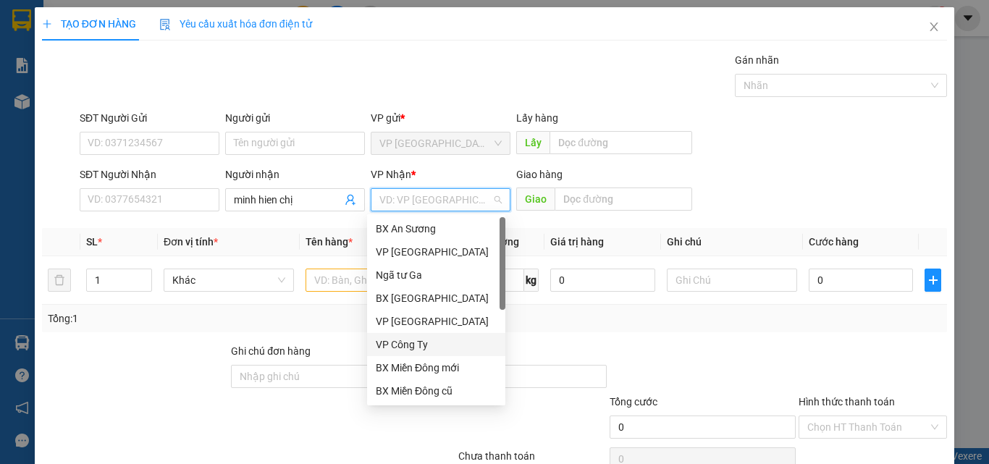
click at [435, 344] on div "VP Công Ty" at bounding box center [436, 345] width 121 height 16
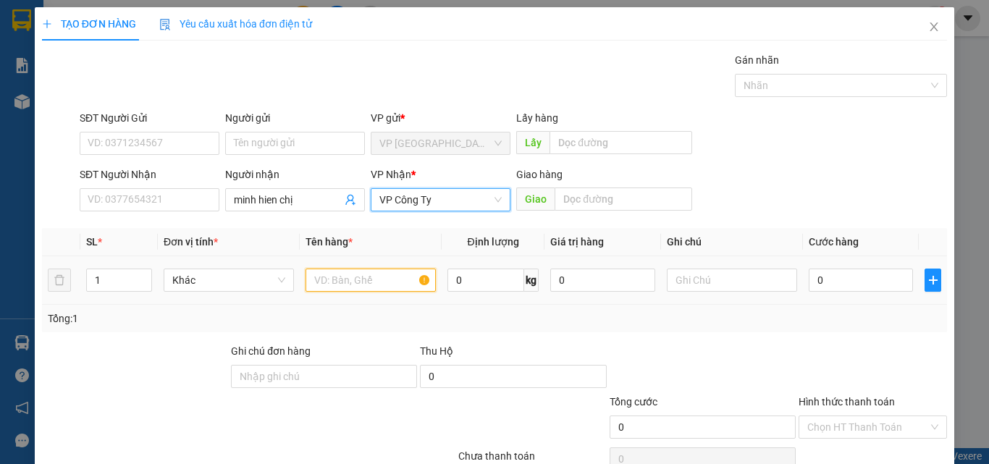
click at [334, 282] on input "text" at bounding box center [370, 280] width 130 height 23
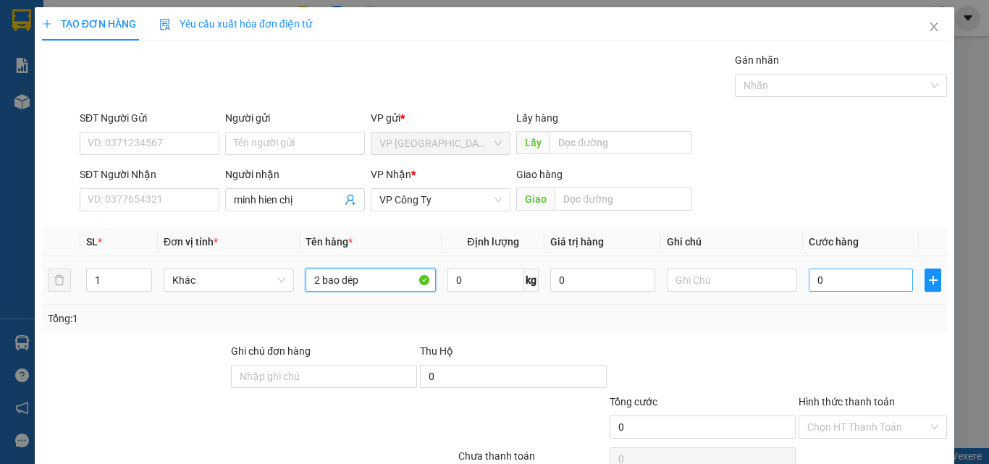
type input "2 bao dép"
click at [847, 271] on input "0" at bounding box center [860, 280] width 104 height 23
type input "2"
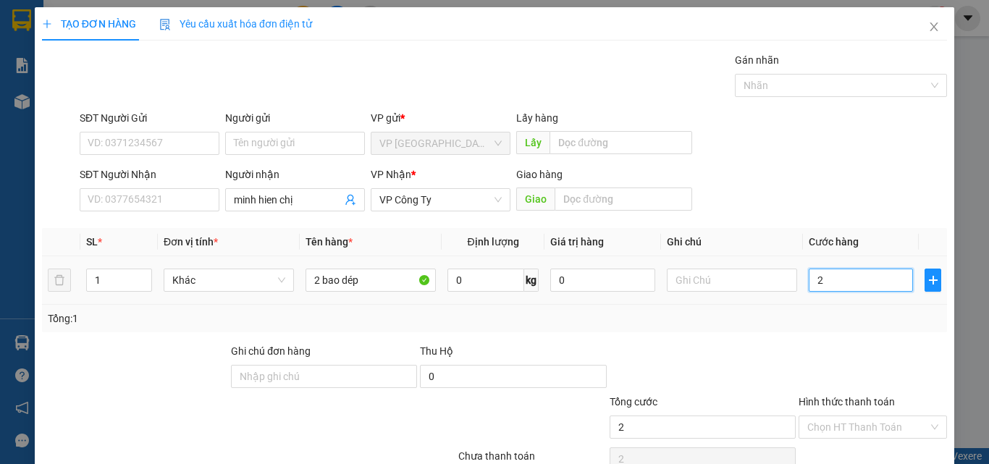
type input "20"
type input "200"
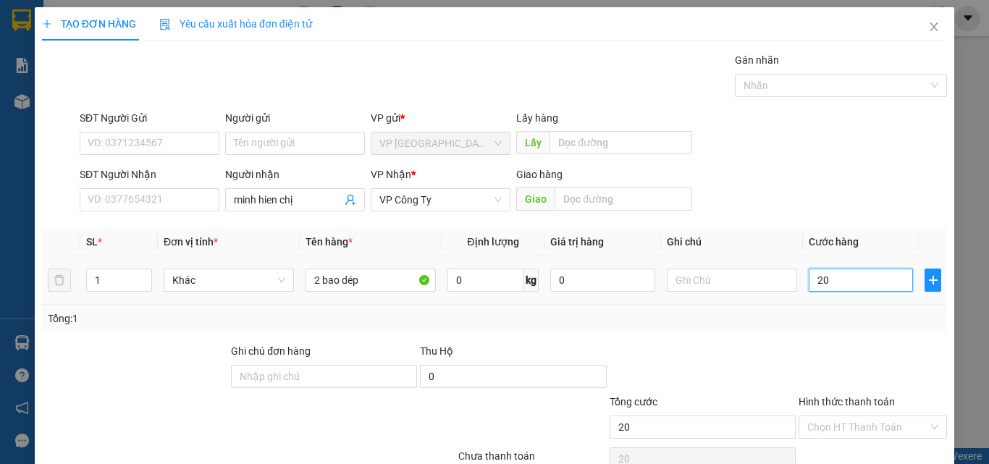
type input "200"
type input "2.000"
type input "20.000"
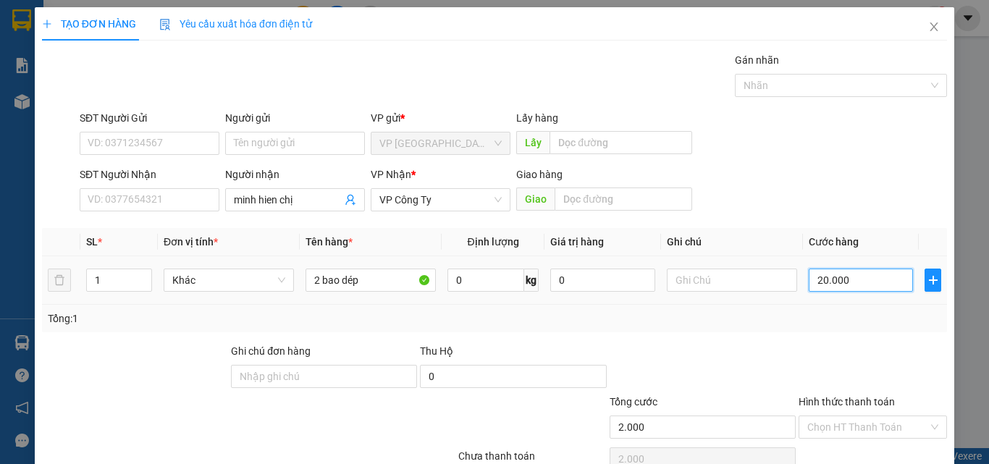
type input "20.000"
type input "200.000"
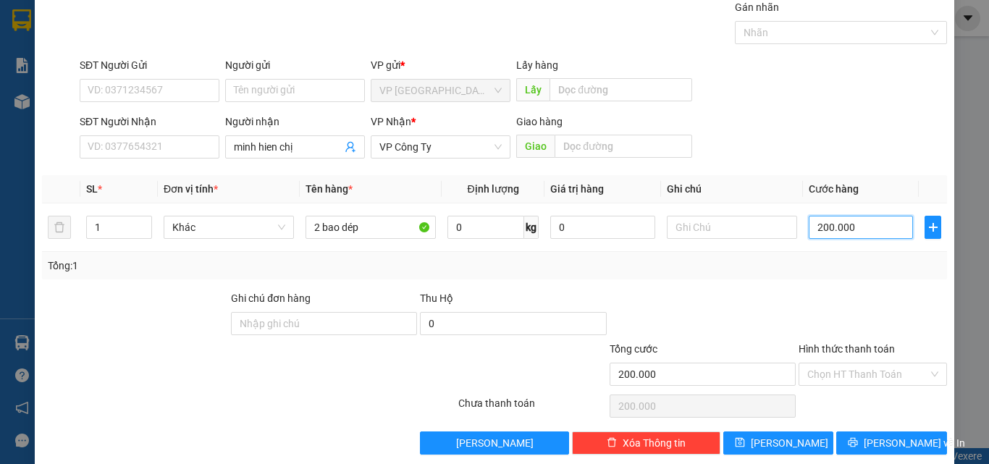
scroll to position [72, 0]
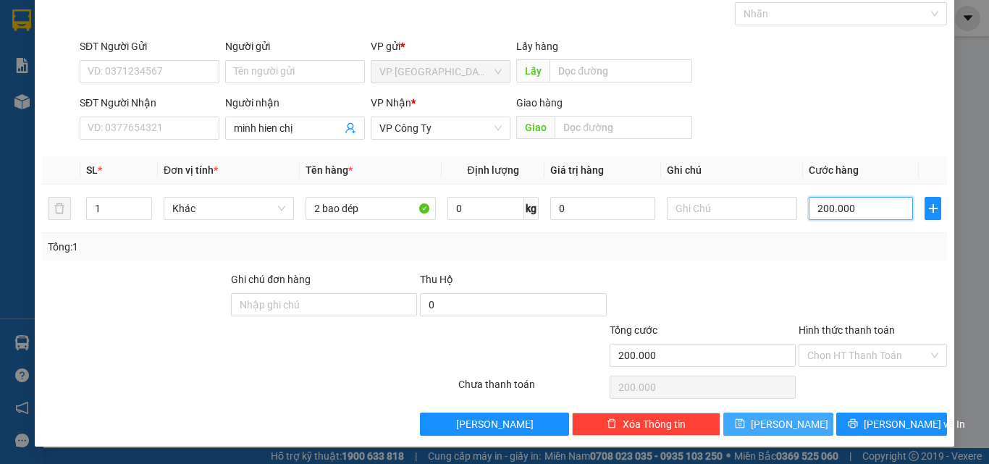
type input "200.000"
click at [784, 421] on span "[PERSON_NAME]" at bounding box center [789, 424] width 77 height 16
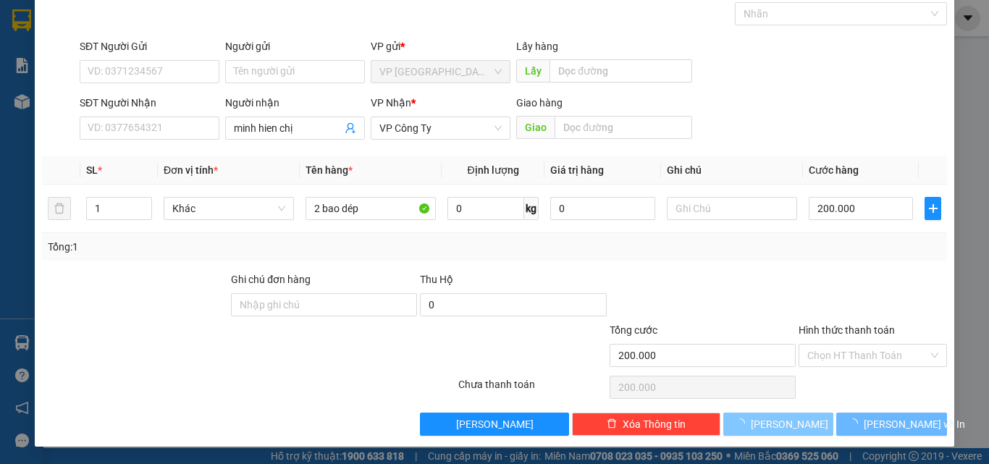
type input "0"
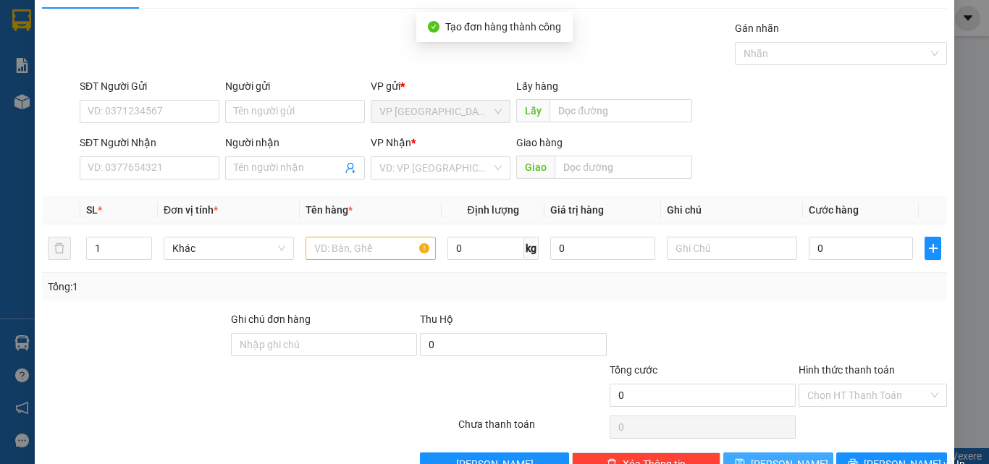
scroll to position [0, 0]
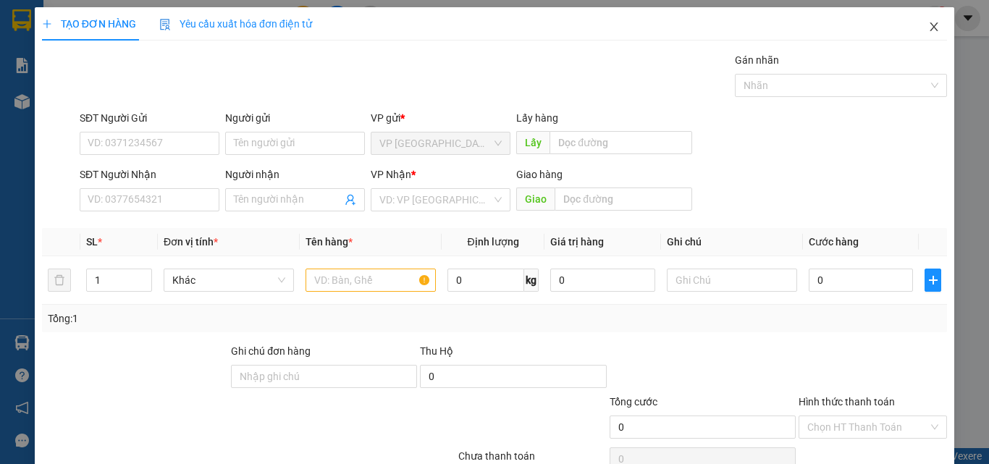
click at [928, 22] on icon "close" at bounding box center [934, 27] width 12 height 12
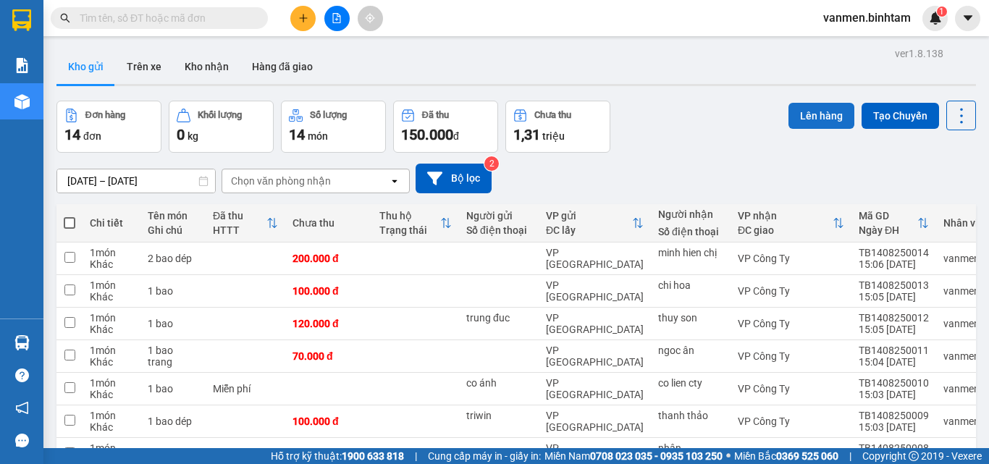
click at [803, 117] on button "Lên hàng" at bounding box center [821, 116] width 66 height 26
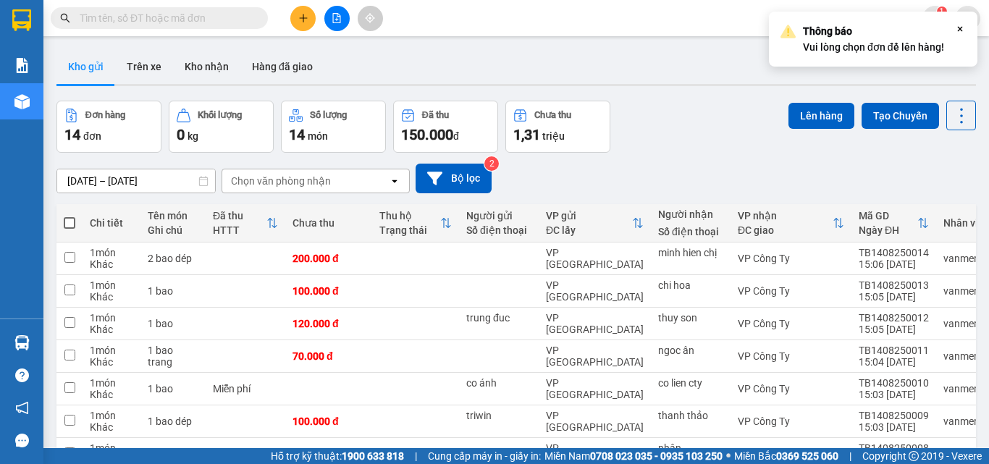
click at [83, 223] on th "Chi tiết" at bounding box center [112, 223] width 58 height 38
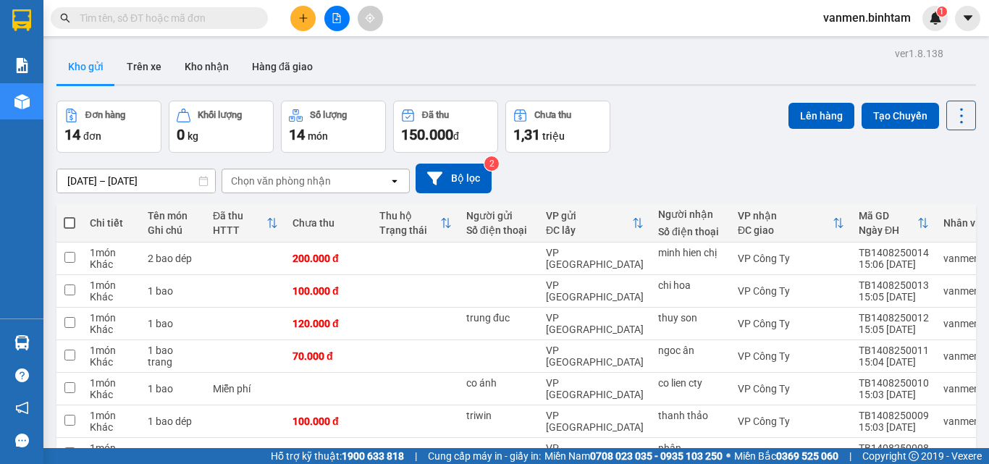
click at [66, 221] on span at bounding box center [70, 223] width 12 height 12
click at [69, 216] on input "checkbox" at bounding box center [69, 216] width 0 height 0
checkbox input "true"
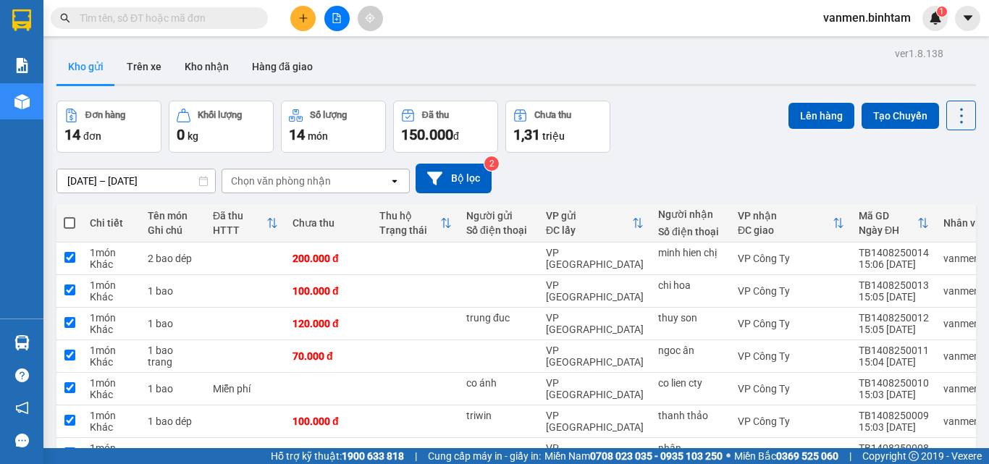
checkbox input "true"
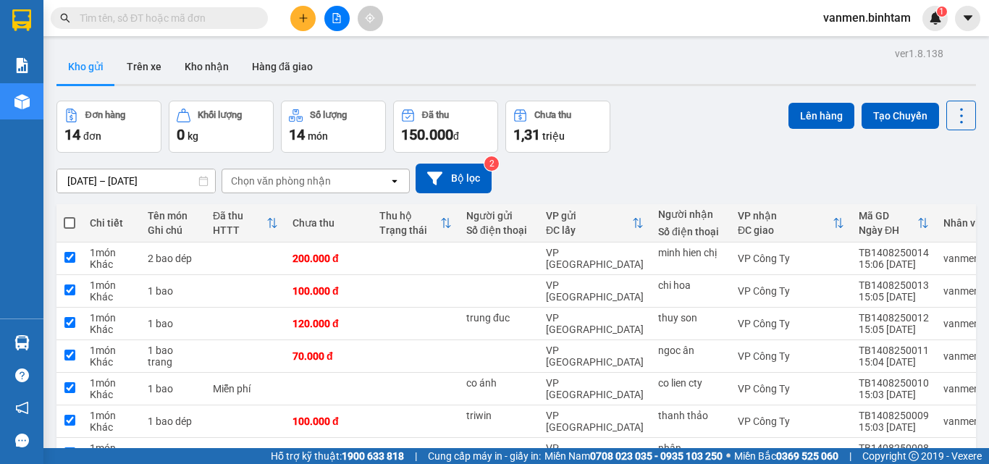
checkbox input "true"
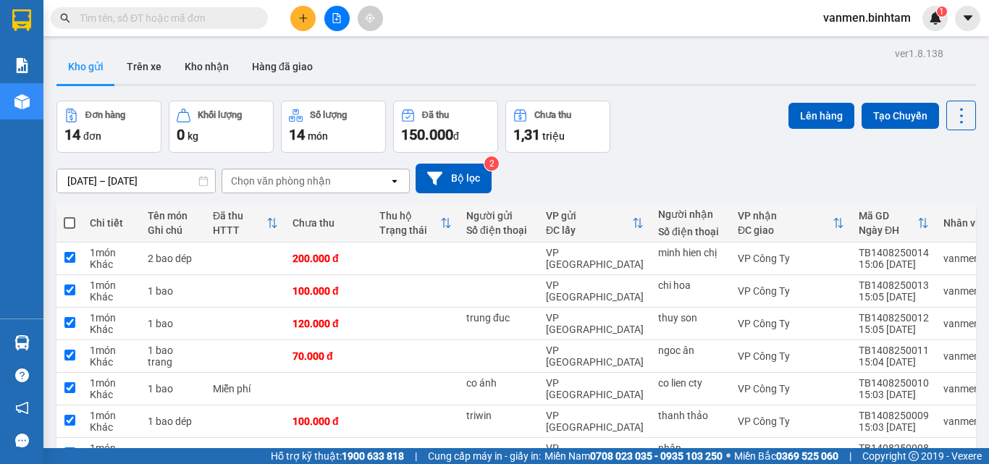
checkbox input "true"
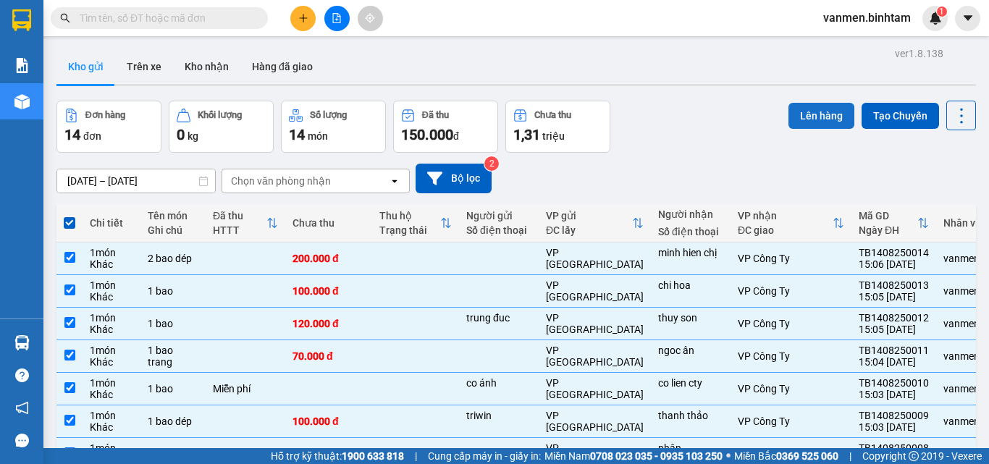
click at [811, 111] on button "Lên hàng" at bounding box center [821, 116] width 66 height 26
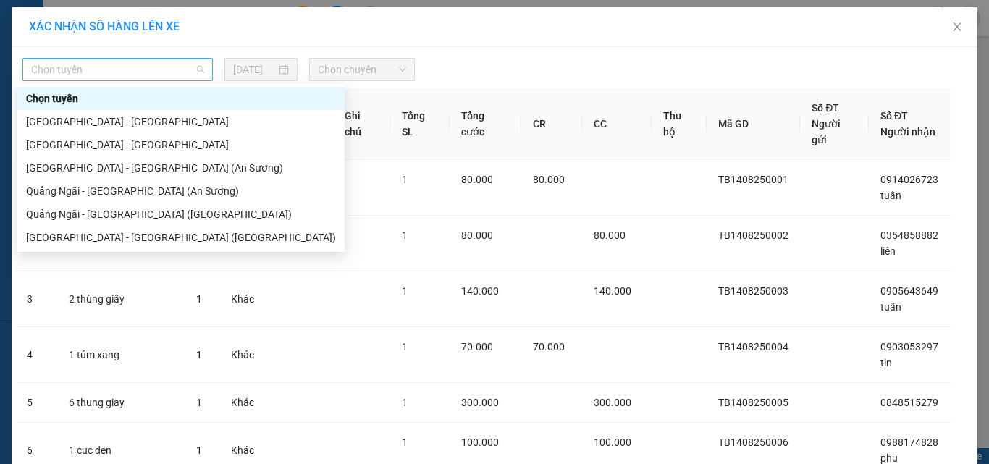
click at [73, 77] on span "Chọn tuyến" at bounding box center [117, 70] width 173 height 22
click at [62, 166] on div "[GEOGRAPHIC_DATA] - [GEOGRAPHIC_DATA] (An Sương)" at bounding box center [181, 168] width 310 height 16
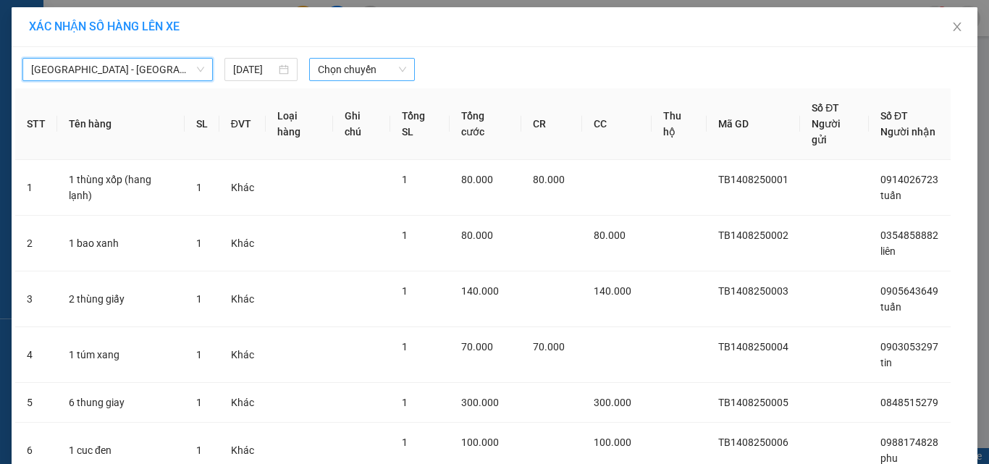
click at [379, 71] on span "Chọn chuyến" at bounding box center [362, 70] width 89 height 22
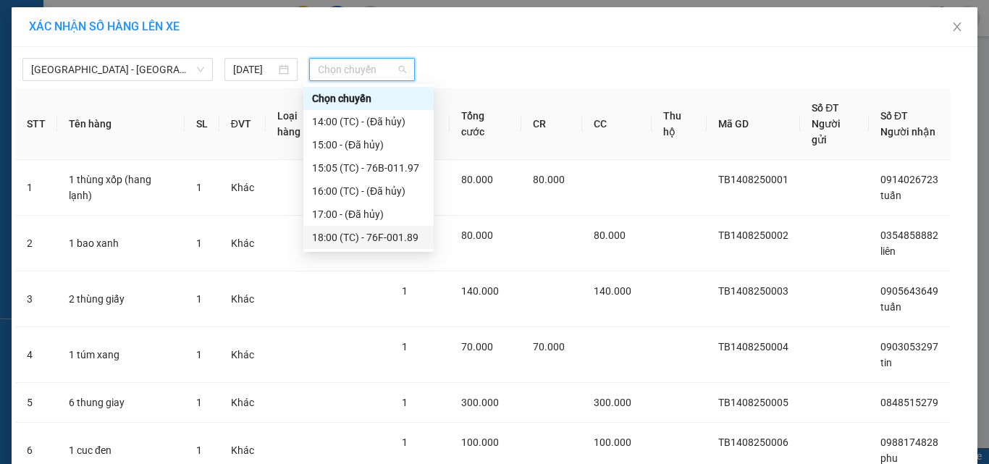
click at [355, 235] on div "18:00 (TC) - 76F-001.89" at bounding box center [368, 237] width 113 height 16
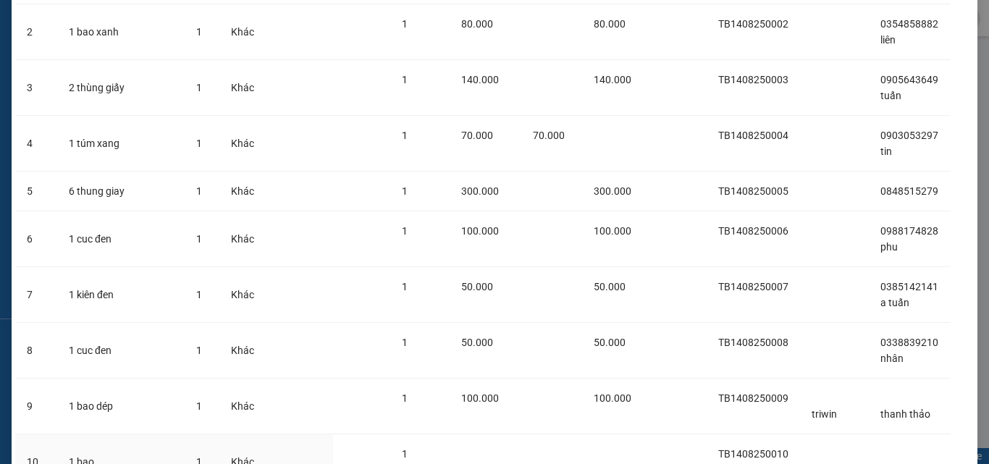
scroll to position [559, 0]
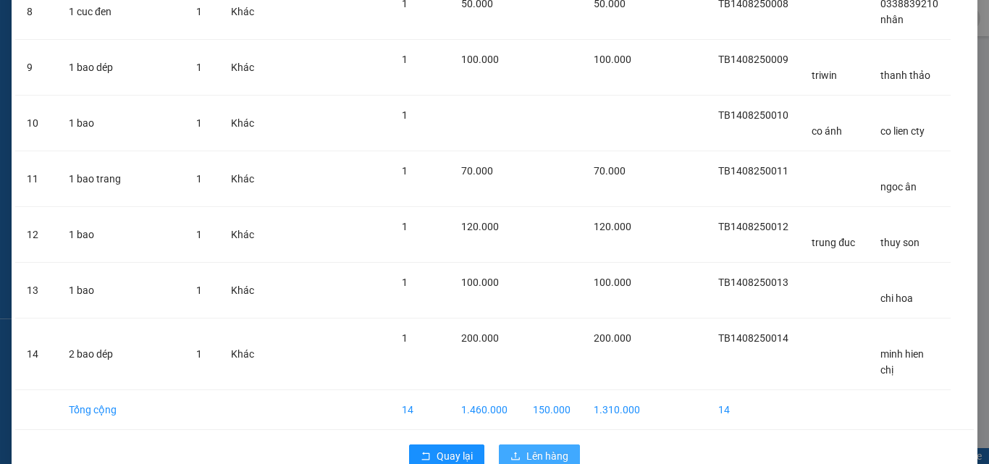
click at [526, 448] on span "Lên hàng" at bounding box center [547, 456] width 42 height 16
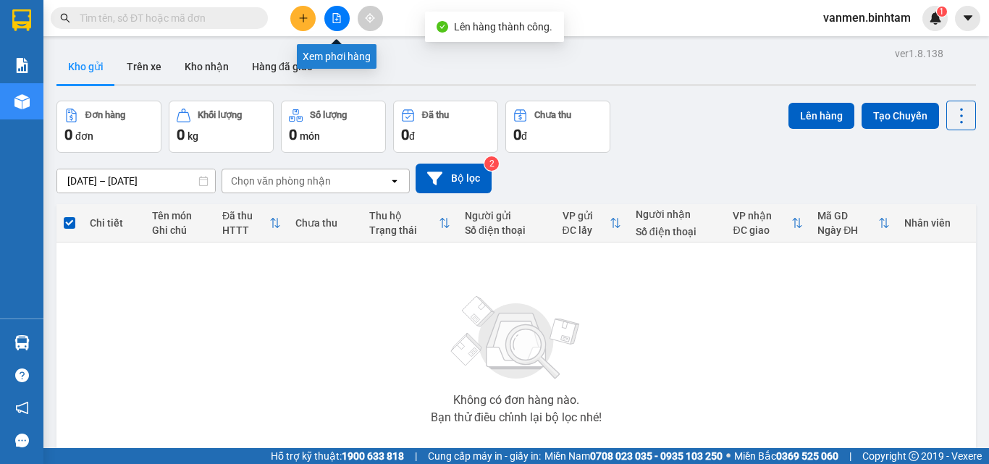
click at [343, 15] on button at bounding box center [336, 18] width 25 height 25
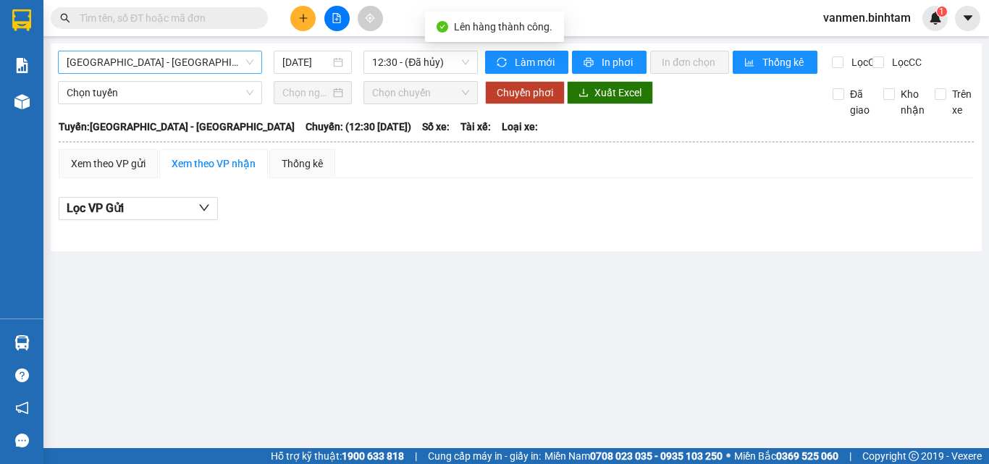
click at [134, 63] on span "[GEOGRAPHIC_DATA] - [GEOGRAPHIC_DATA]" at bounding box center [160, 62] width 187 height 22
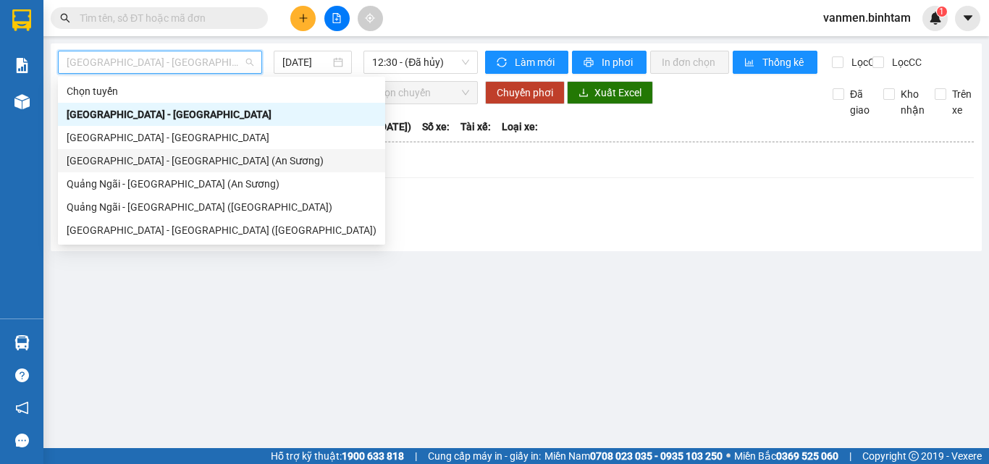
click at [104, 164] on div "[GEOGRAPHIC_DATA] - [GEOGRAPHIC_DATA] (An Sương)" at bounding box center [222, 161] width 310 height 16
type input "[DATE]"
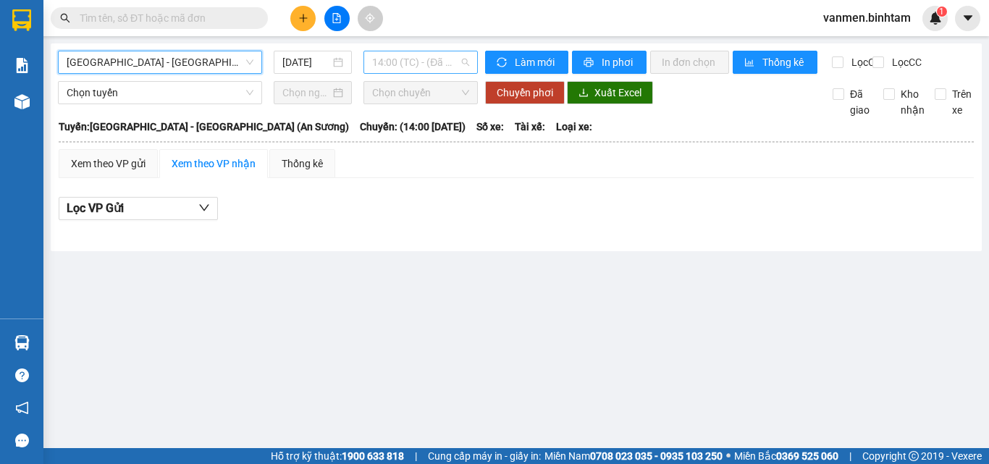
click at [430, 54] on span "14:00 (TC) - (Đã hủy)" at bounding box center [420, 62] width 97 height 22
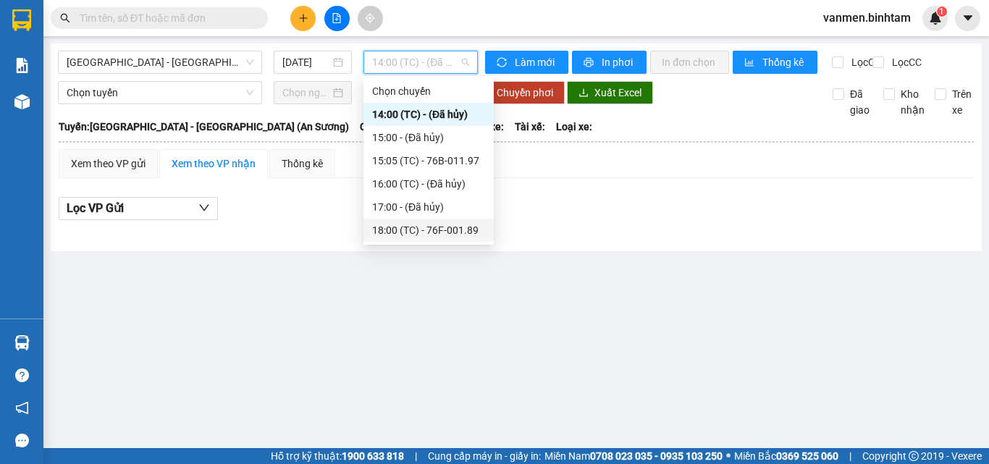
click at [415, 229] on div "18:00 (TC) - 76F-001.89" at bounding box center [428, 230] width 113 height 16
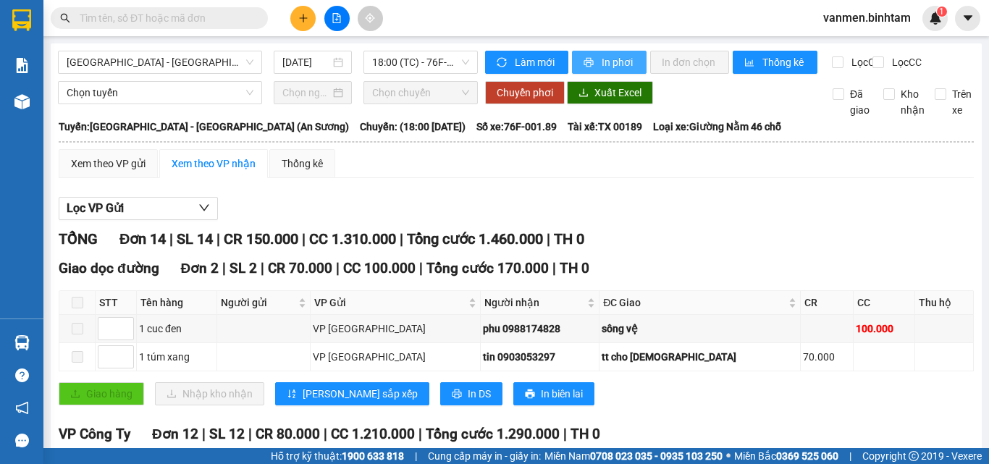
click at [611, 60] on span "In phơi" at bounding box center [617, 62] width 33 height 16
